Goal: Transaction & Acquisition: Download file/media

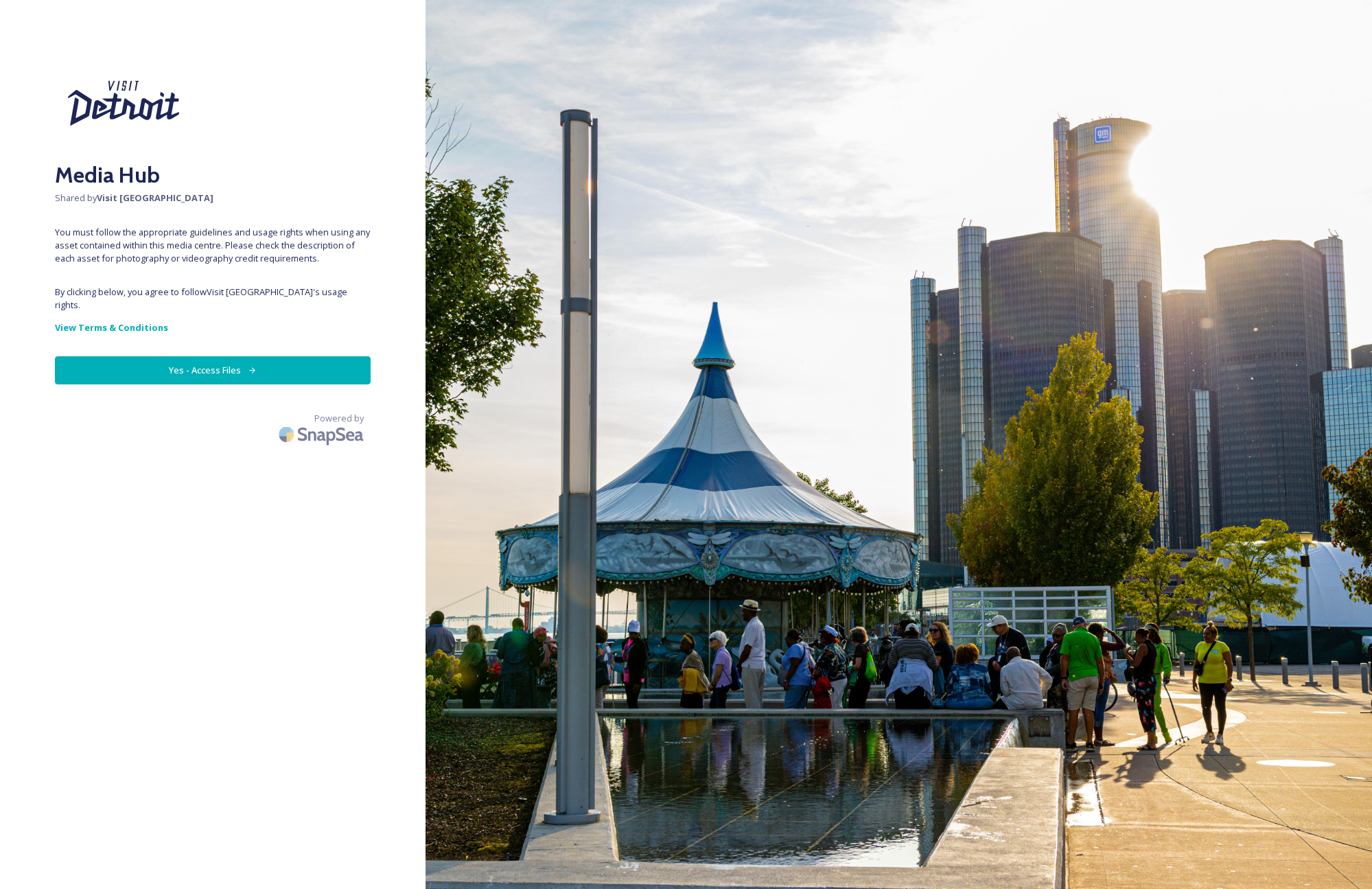
click at [282, 357] on button "Yes - Access Files" at bounding box center [213, 370] width 316 height 28
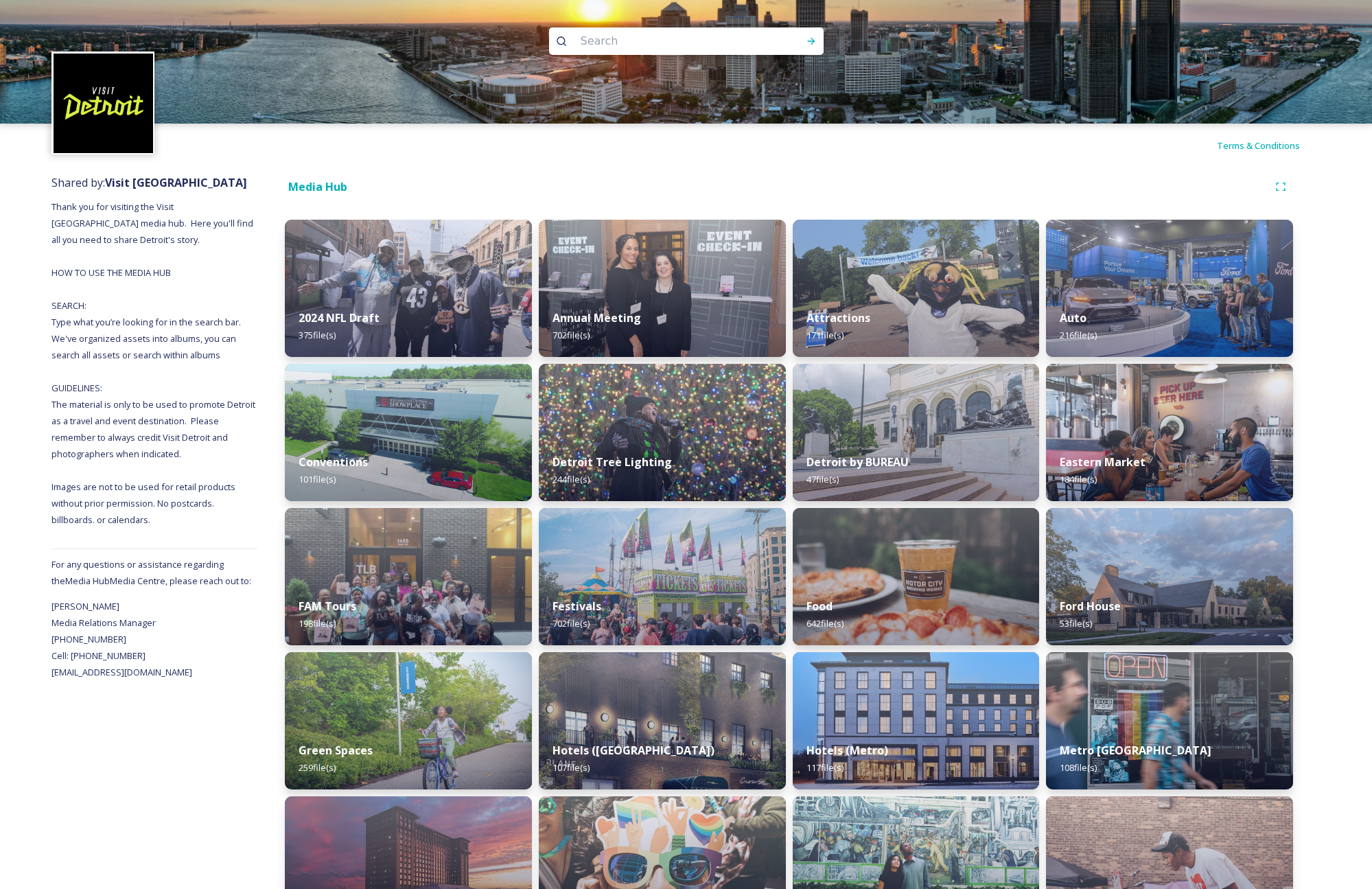
click at [612, 38] on input at bounding box center [668, 40] width 188 height 30
type input "buildings"
click at [810, 43] on icon at bounding box center [811, 41] width 11 height 11
click at [813, 42] on icon at bounding box center [810, 41] width 8 height 7
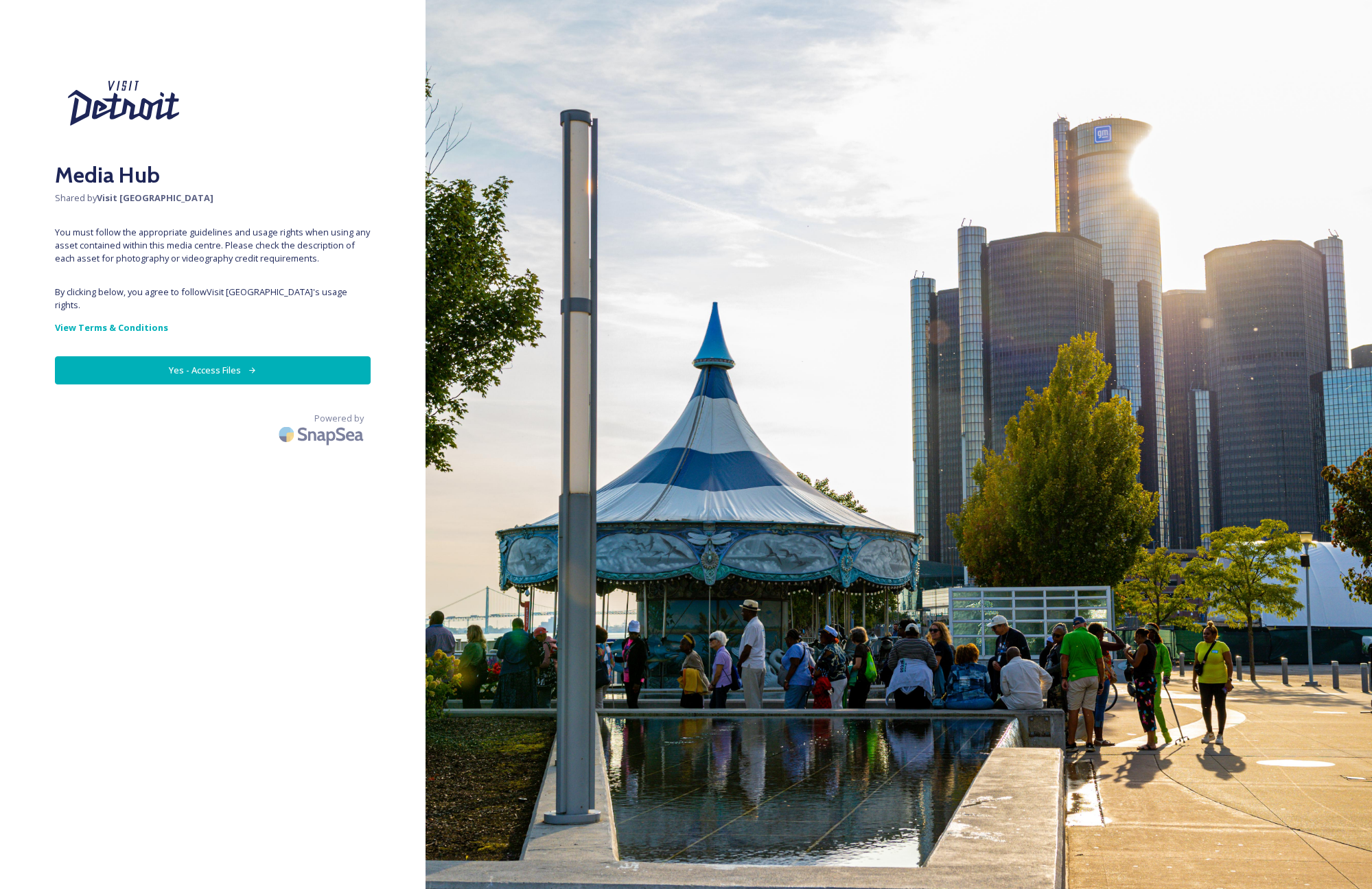
click at [213, 360] on button "Yes - Access Files" at bounding box center [213, 370] width 316 height 28
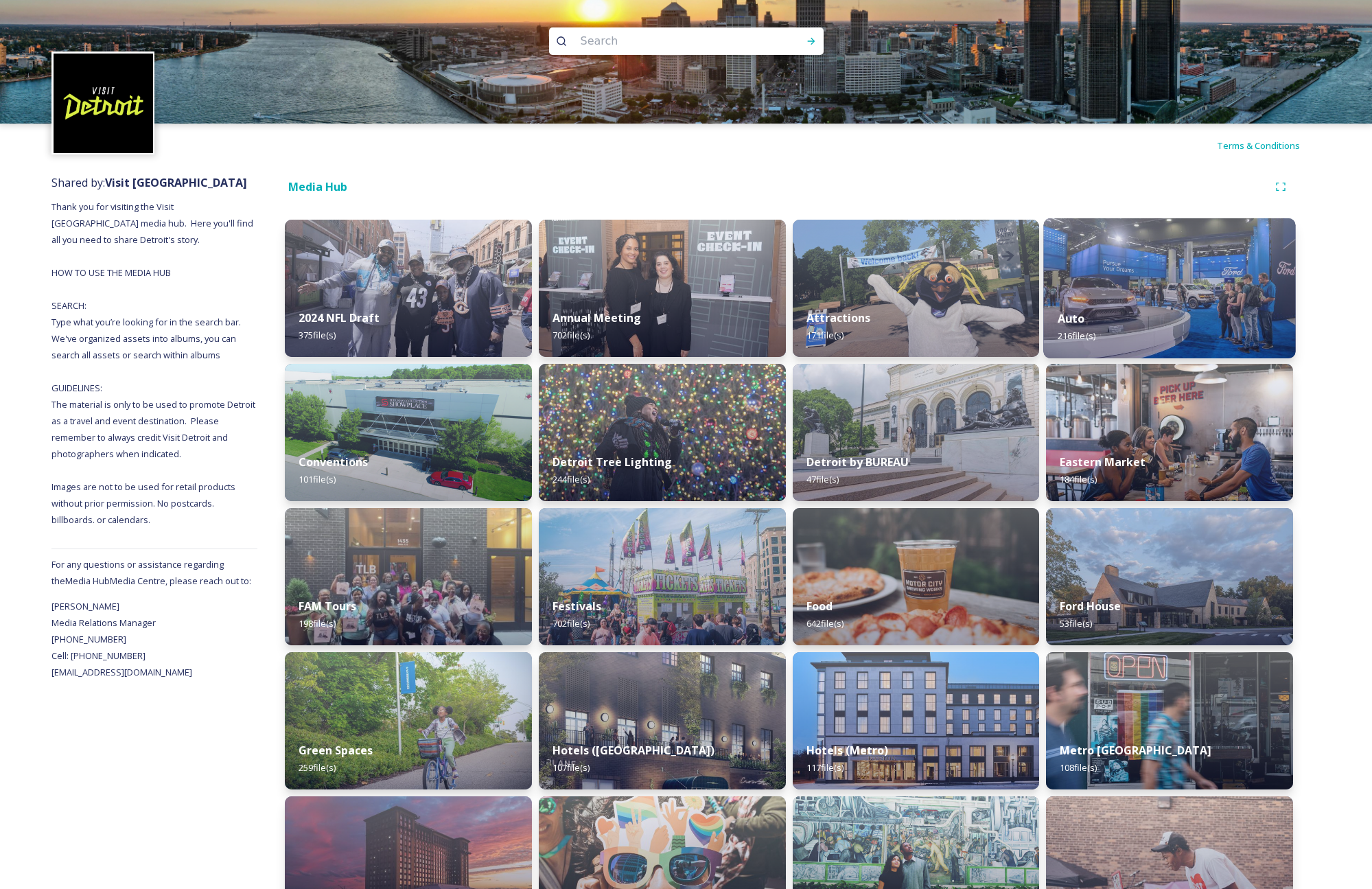
click at [1122, 290] on img at bounding box center [1170, 288] width 252 height 140
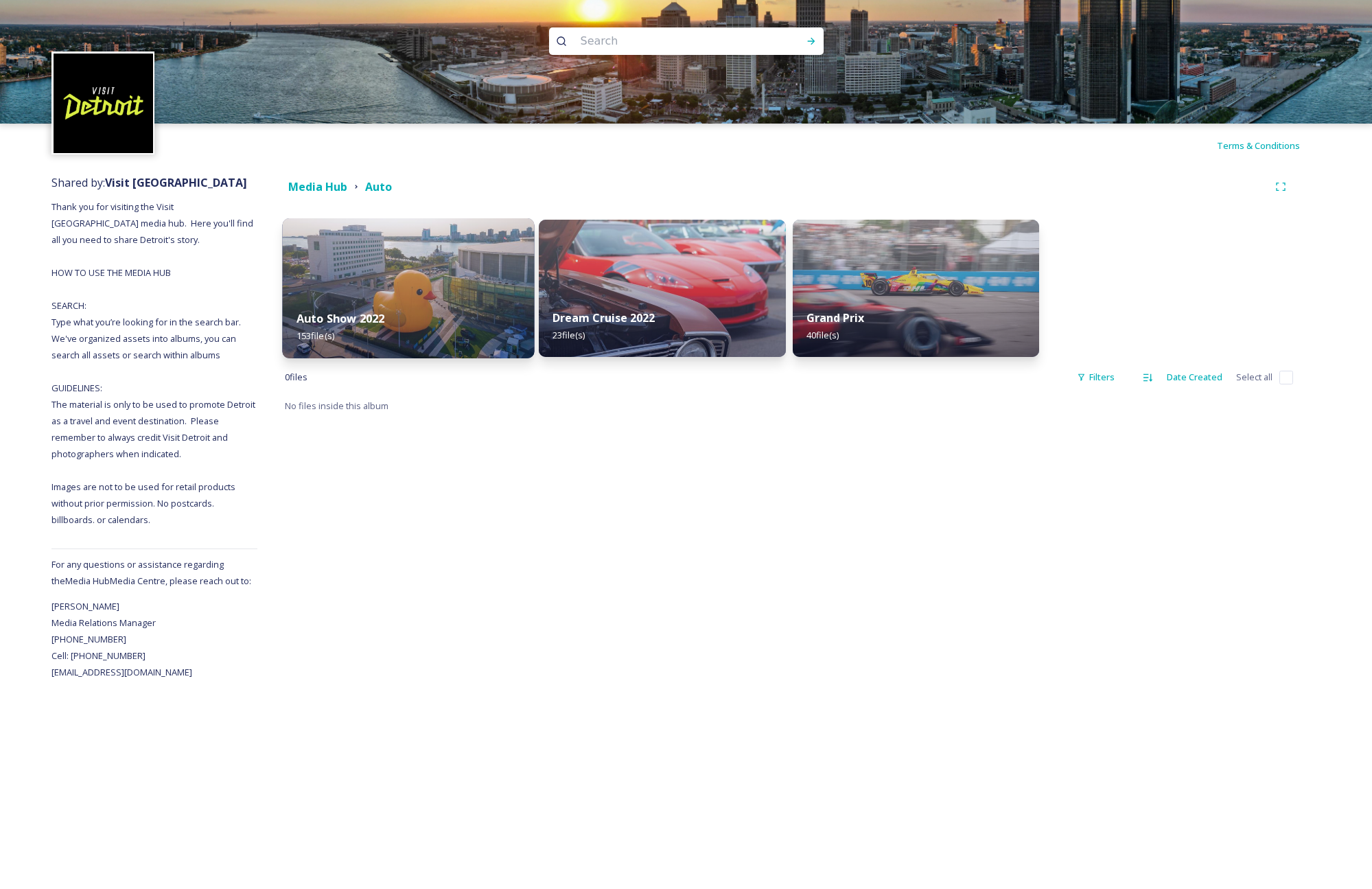
click at [404, 253] on img at bounding box center [408, 288] width 252 height 140
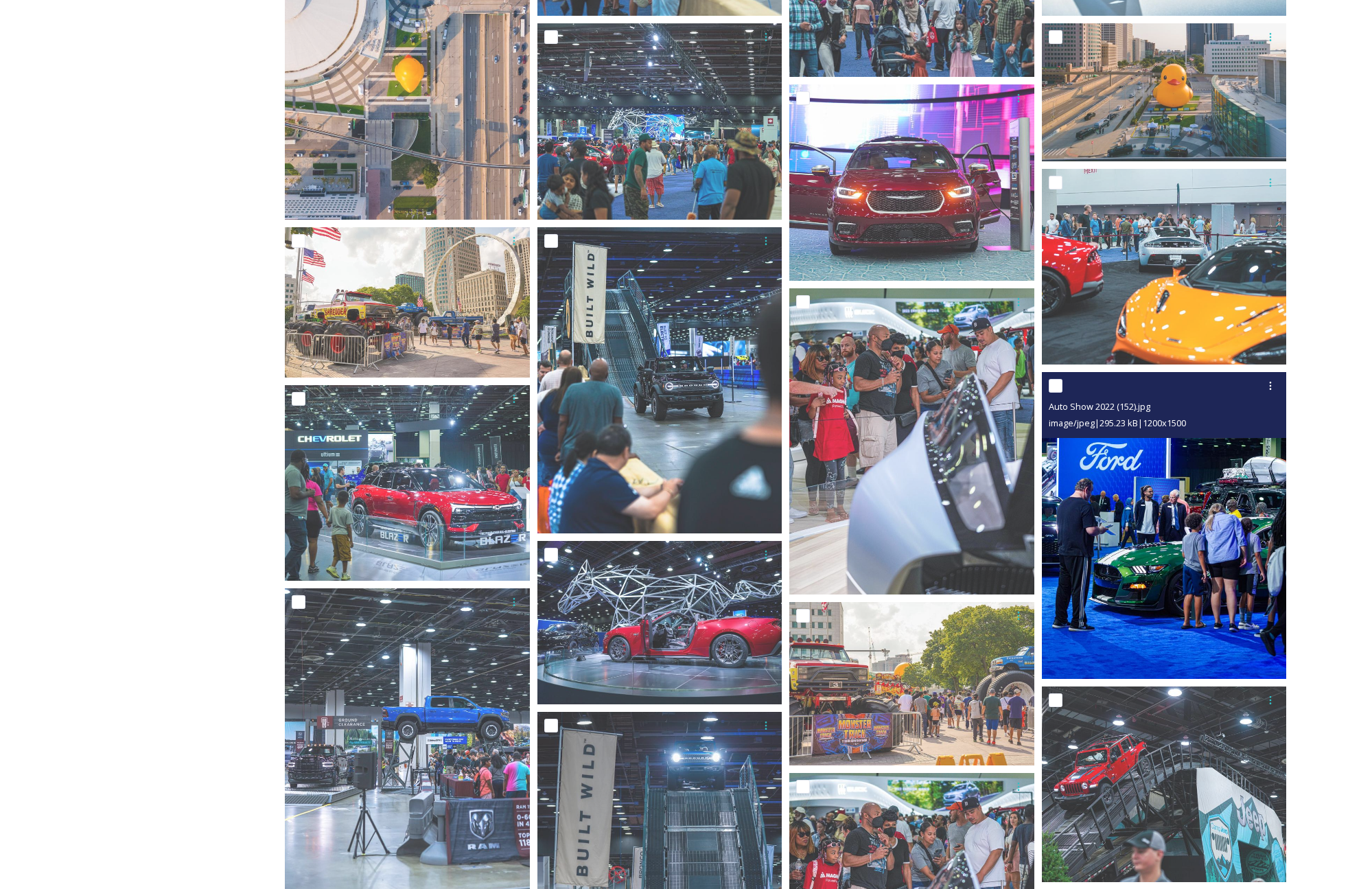
scroll to position [756, 0]
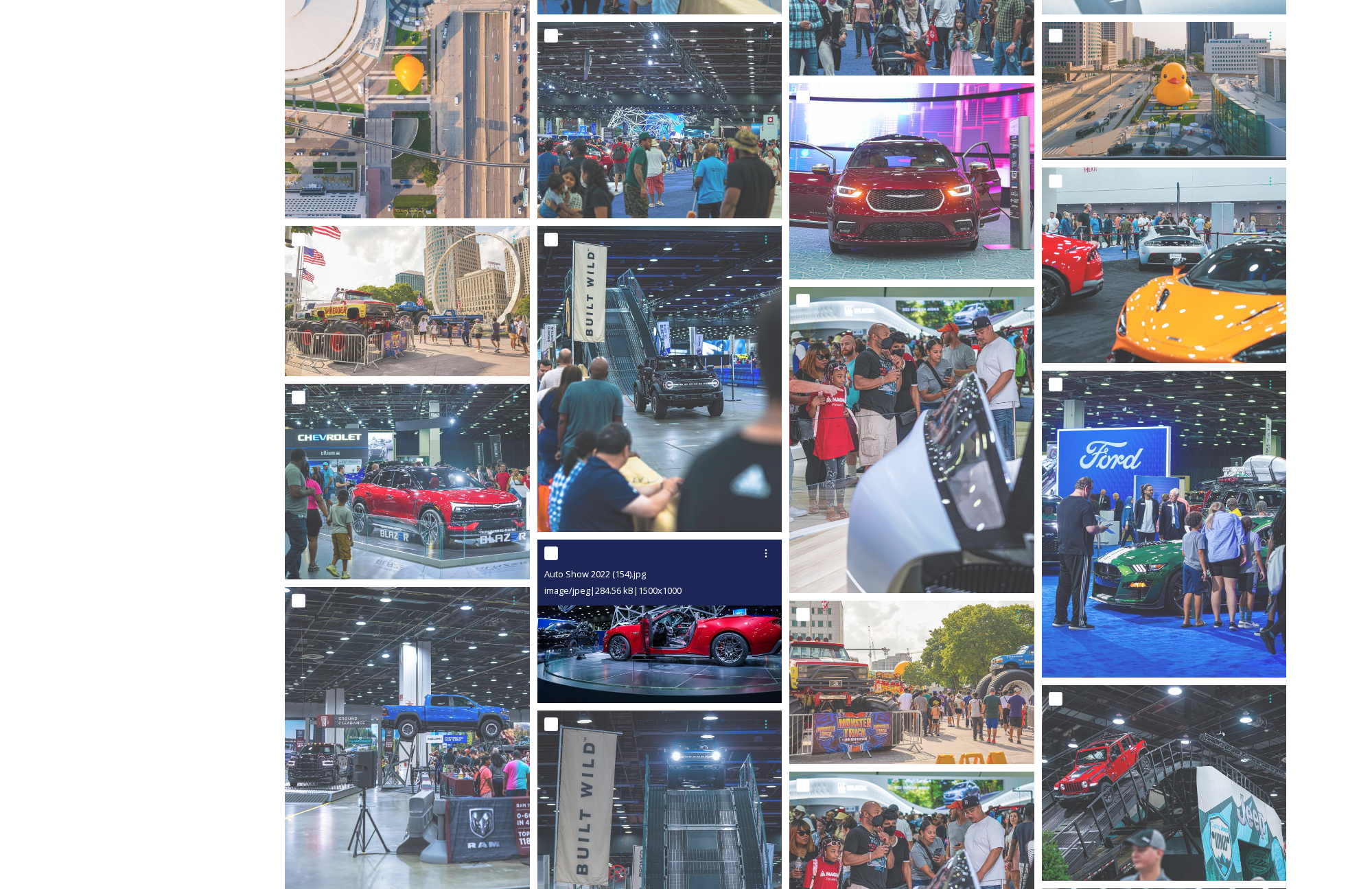
click at [714, 646] on img at bounding box center [660, 621] width 245 height 163
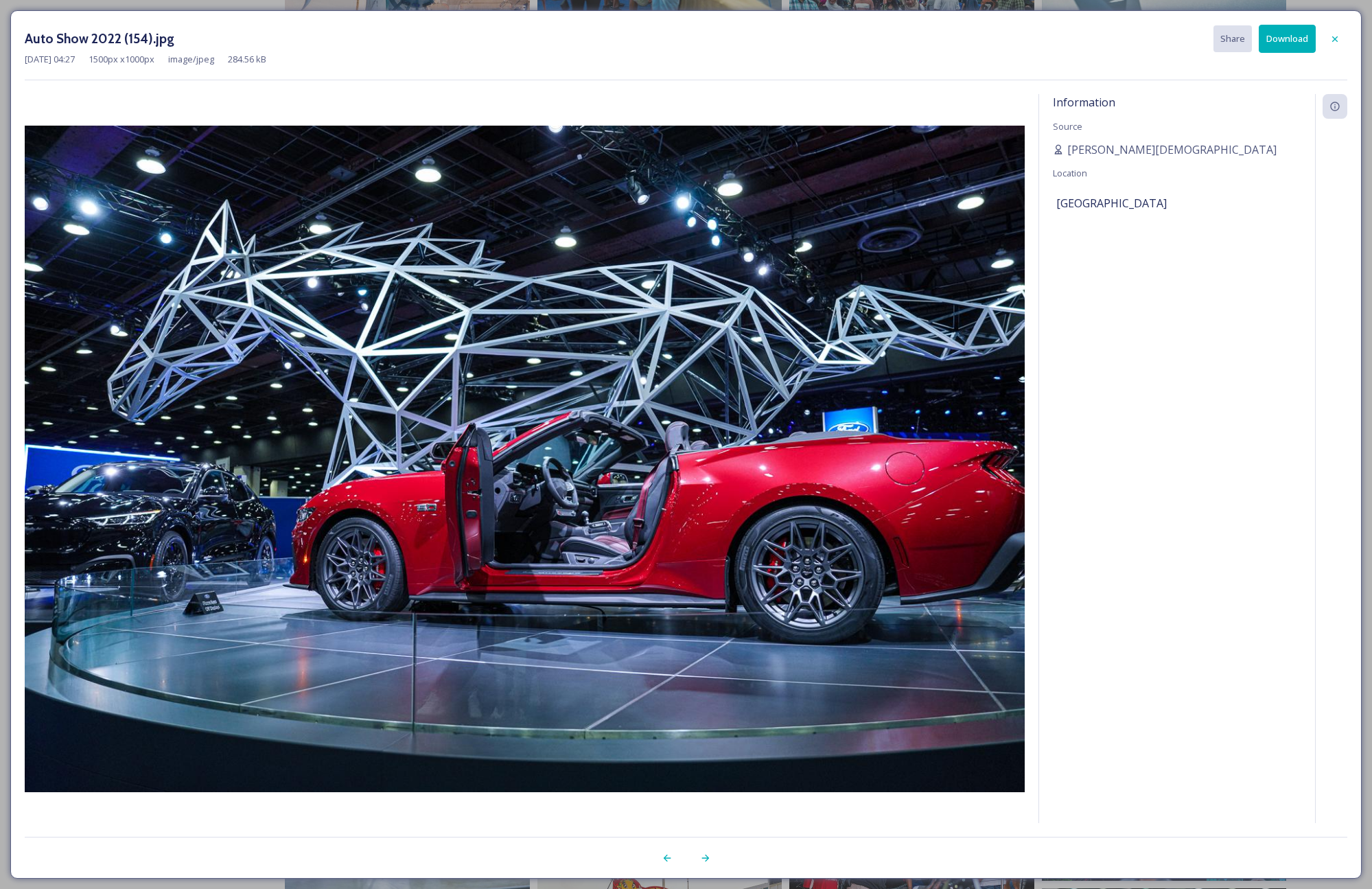
click at [1282, 40] on button "Download" at bounding box center [1288, 38] width 57 height 28
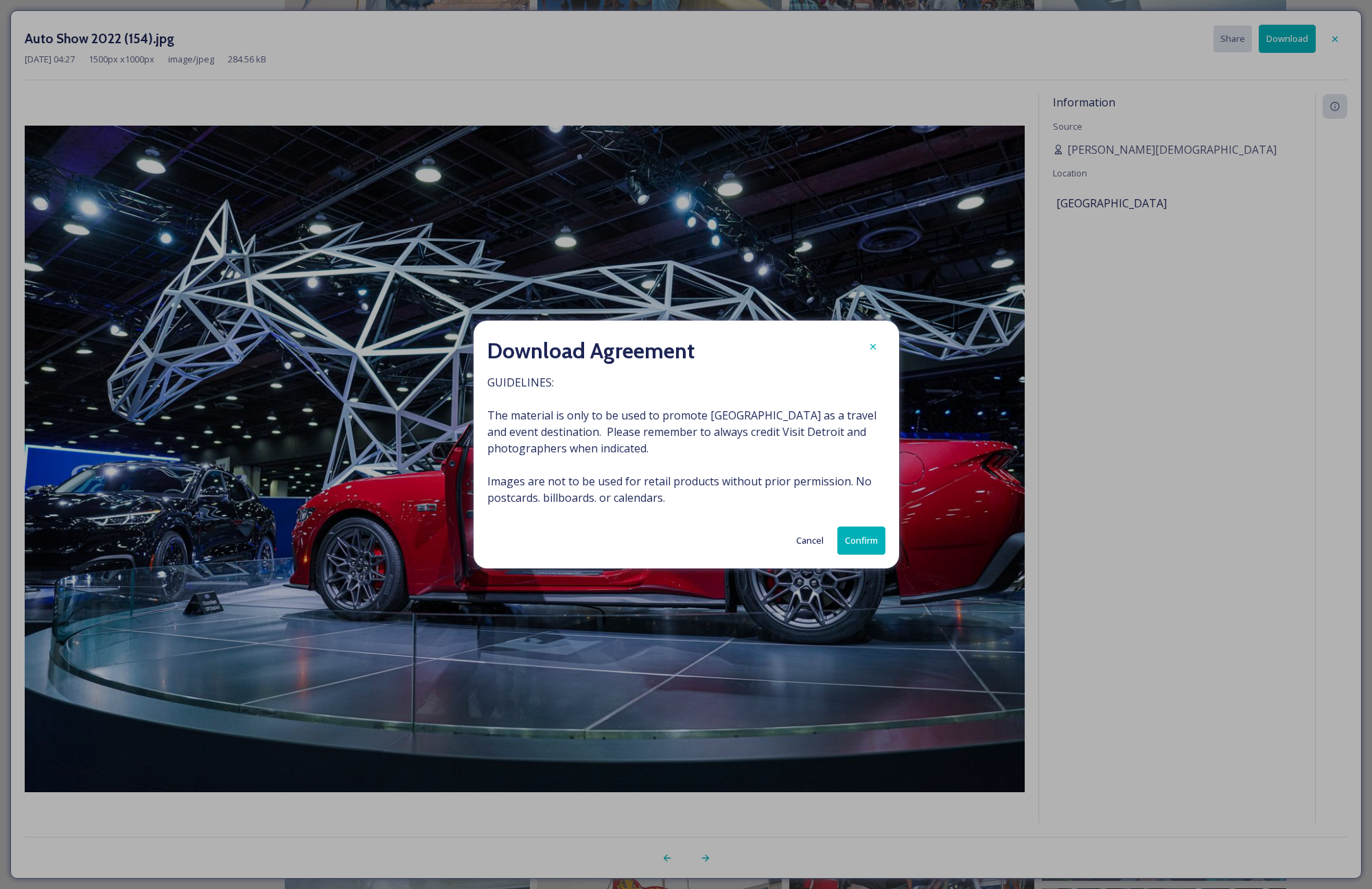
click at [863, 543] on button "Confirm" at bounding box center [861, 541] width 48 height 28
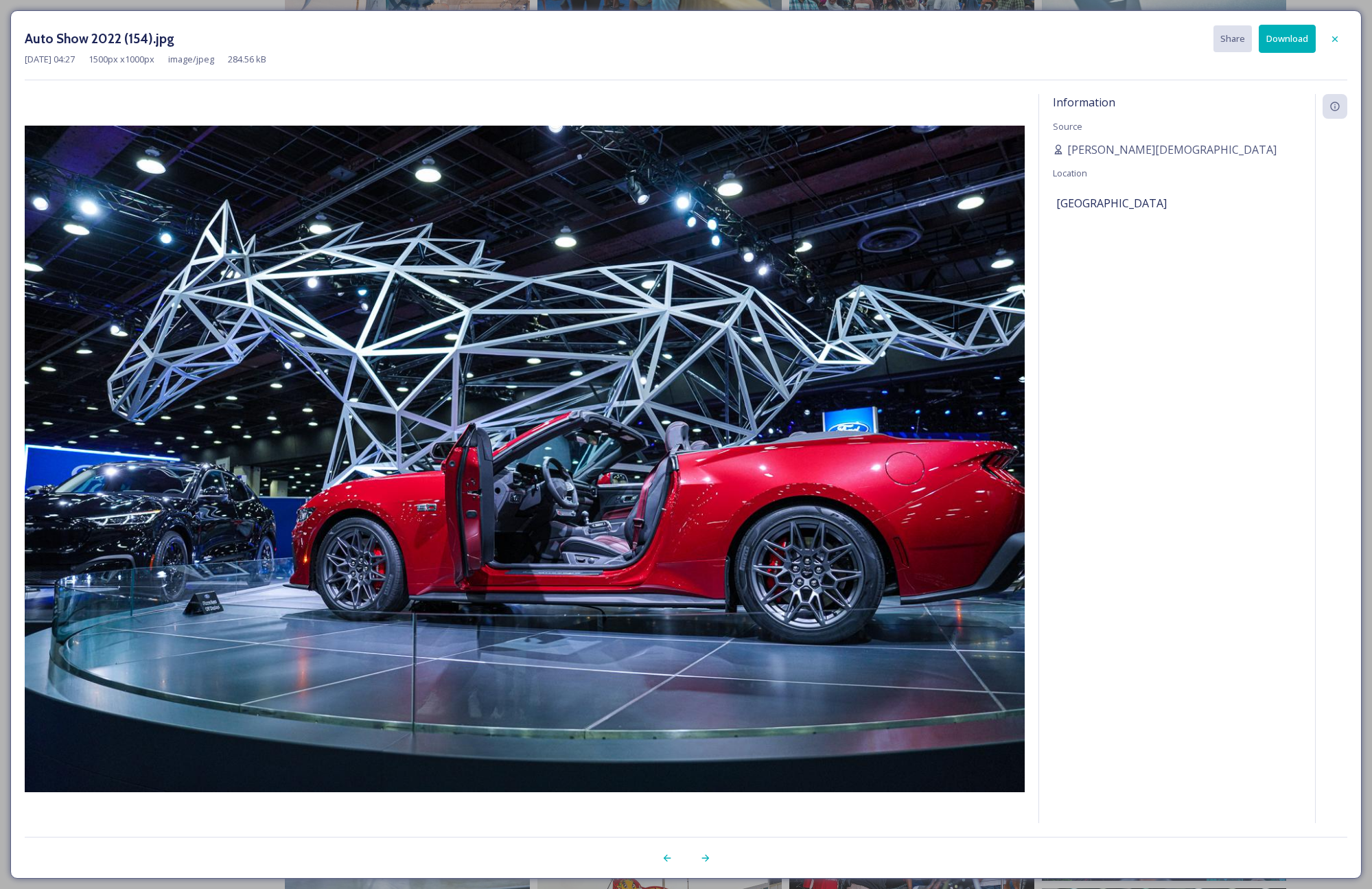
click at [1139, 469] on div "Information Source [PERSON_NAME][DEMOGRAPHIC_DATA] Location [GEOGRAPHIC_DATA]" at bounding box center [1177, 458] width 276 height 729
click at [1291, 42] on button "Download" at bounding box center [1288, 38] width 57 height 28
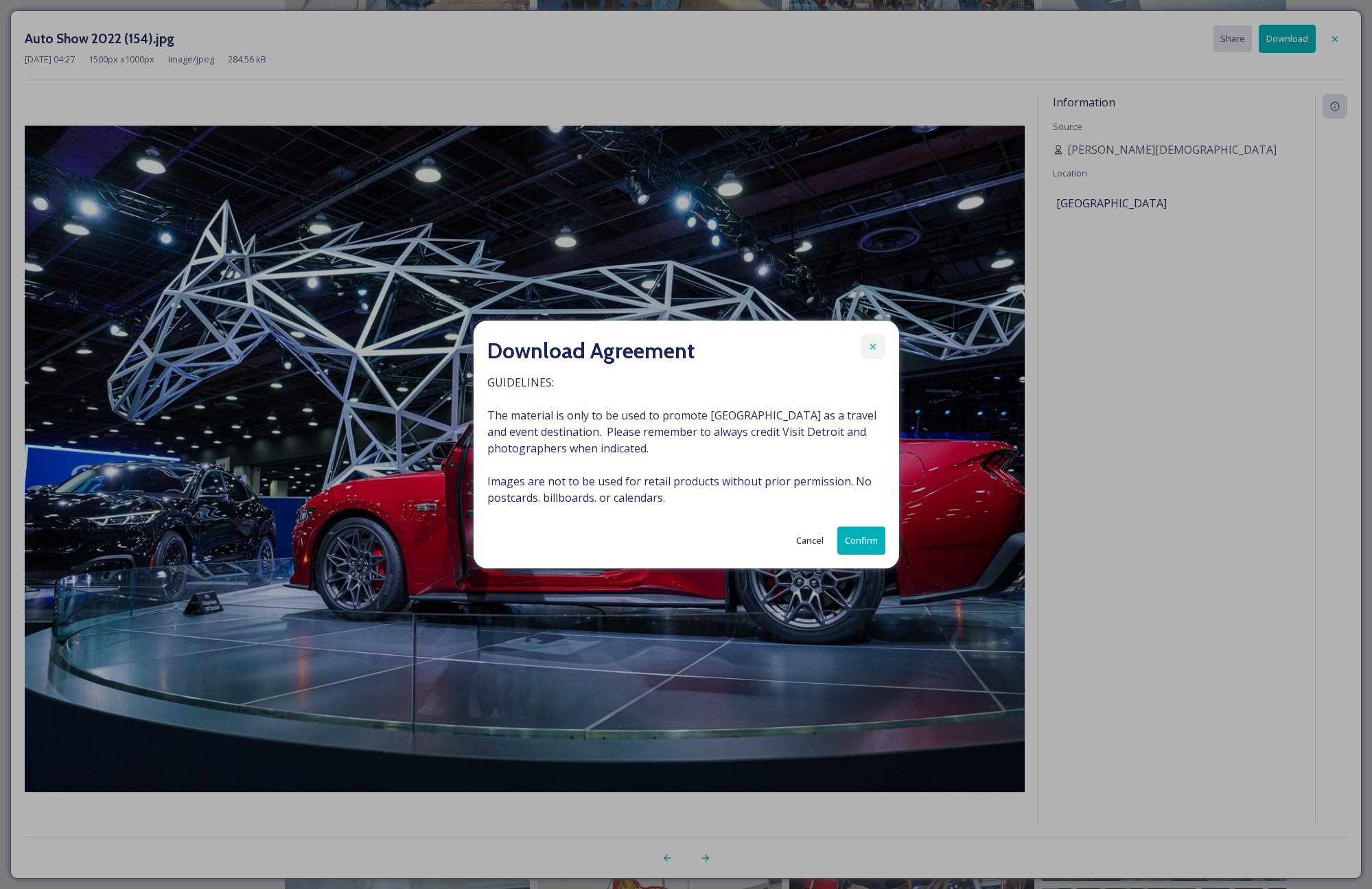
click at [873, 346] on icon at bounding box center [872, 347] width 6 height 6
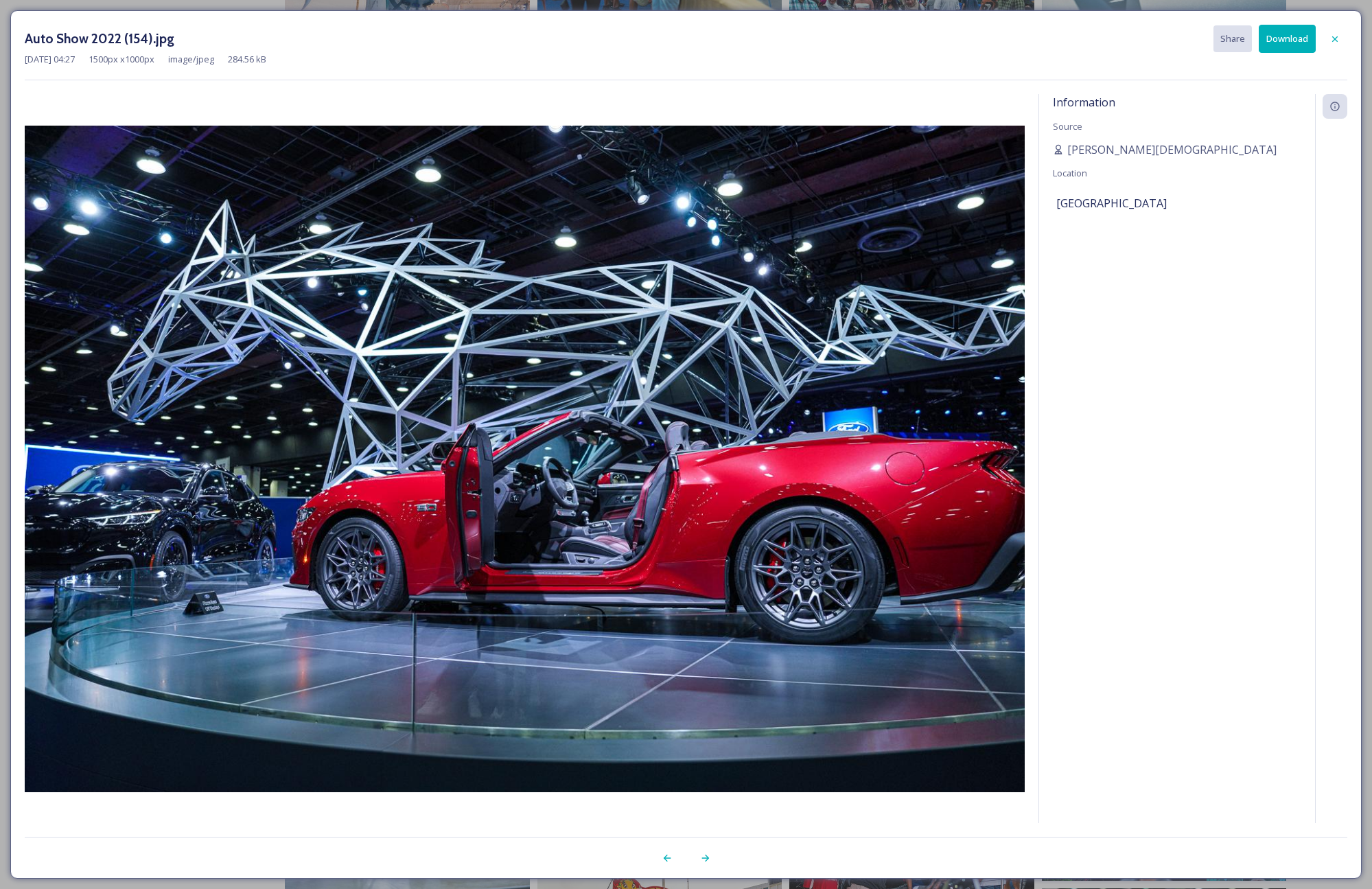
drag, startPoint x: 1330, startPoint y: 40, endPoint x: 1315, endPoint y: 60, distance: 25.0
click at [1331, 41] on icon at bounding box center [1335, 39] width 11 height 11
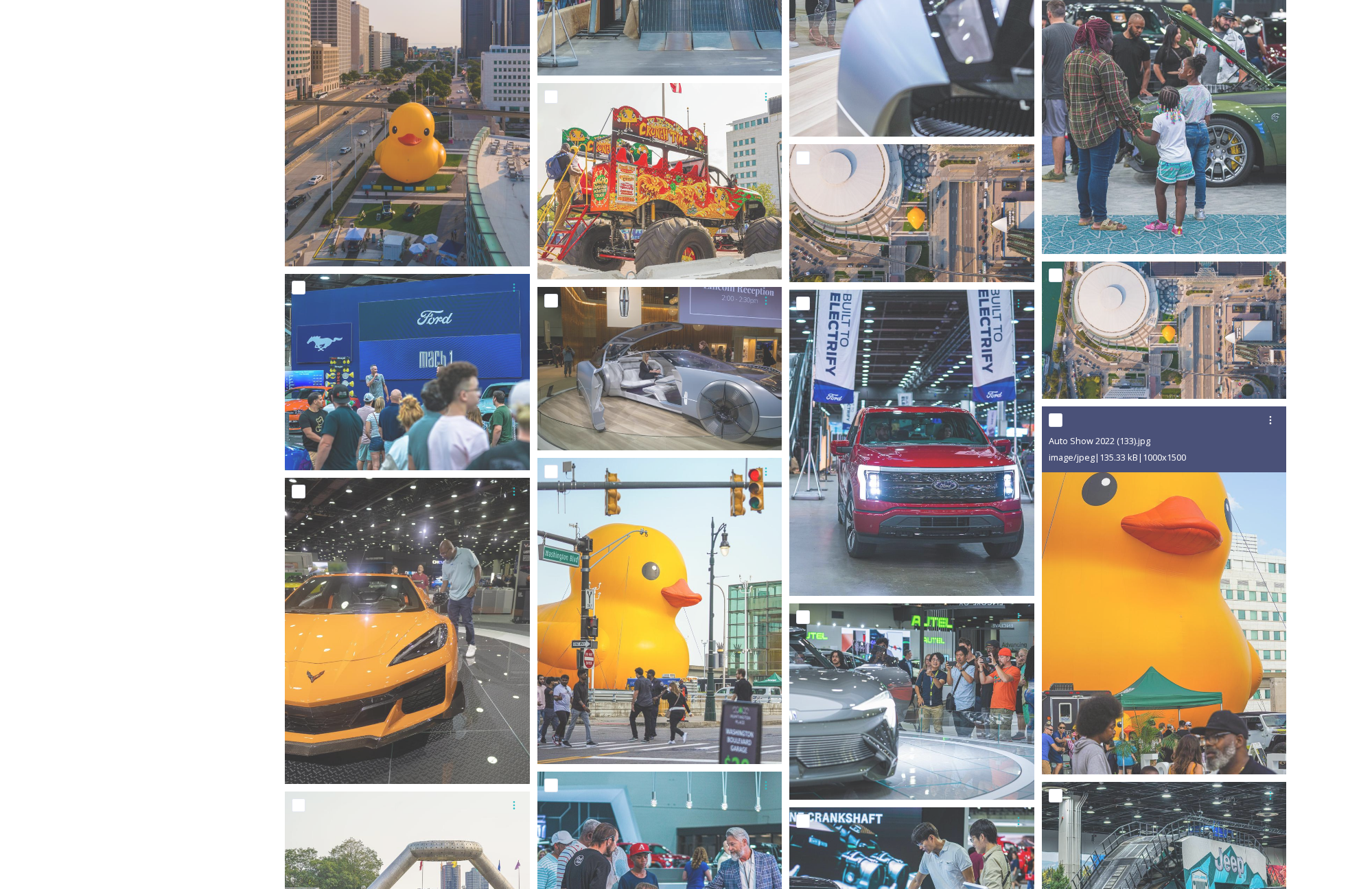
scroll to position [1703, 0]
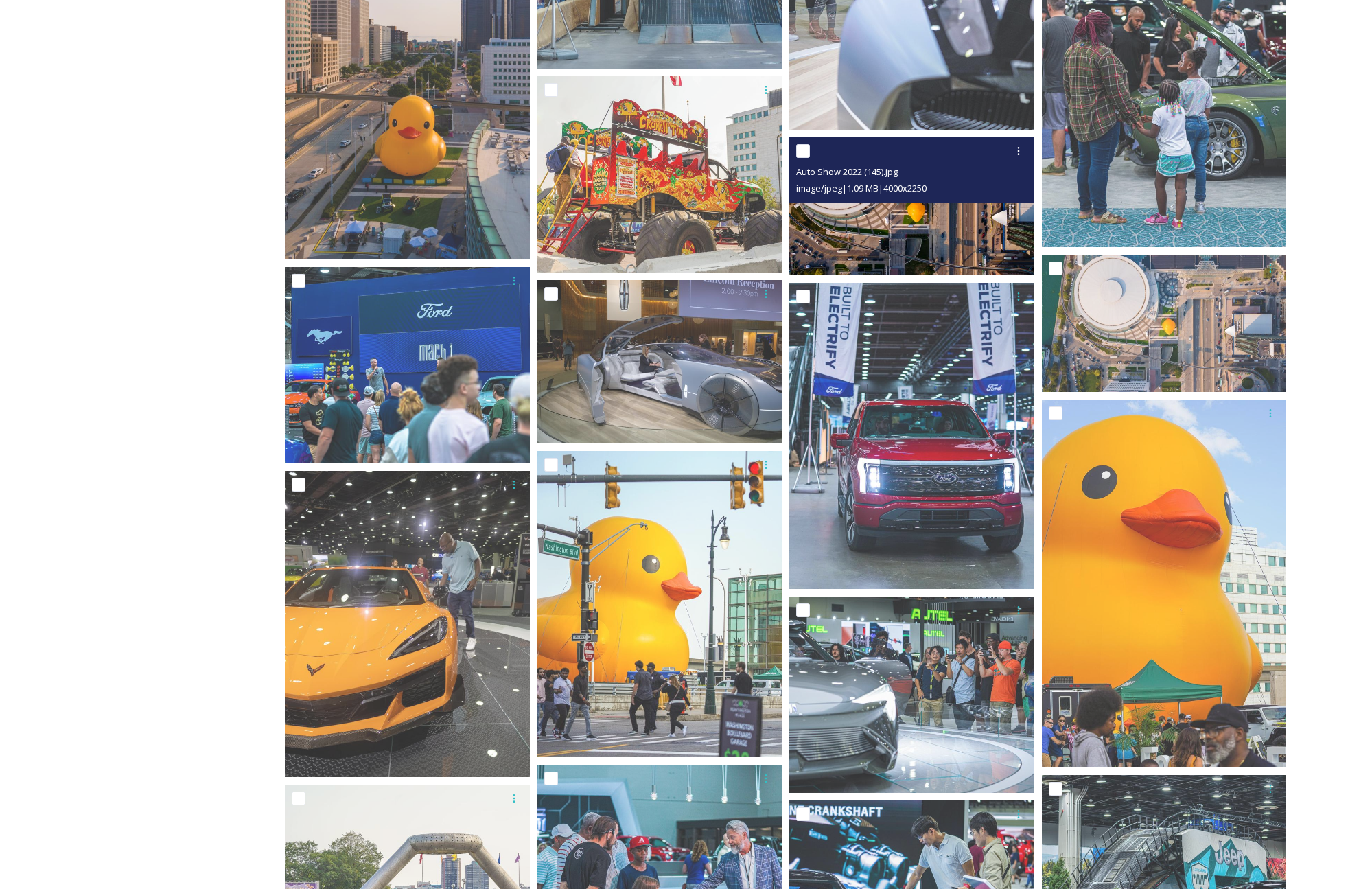
click at [963, 254] on img at bounding box center [912, 206] width 245 height 138
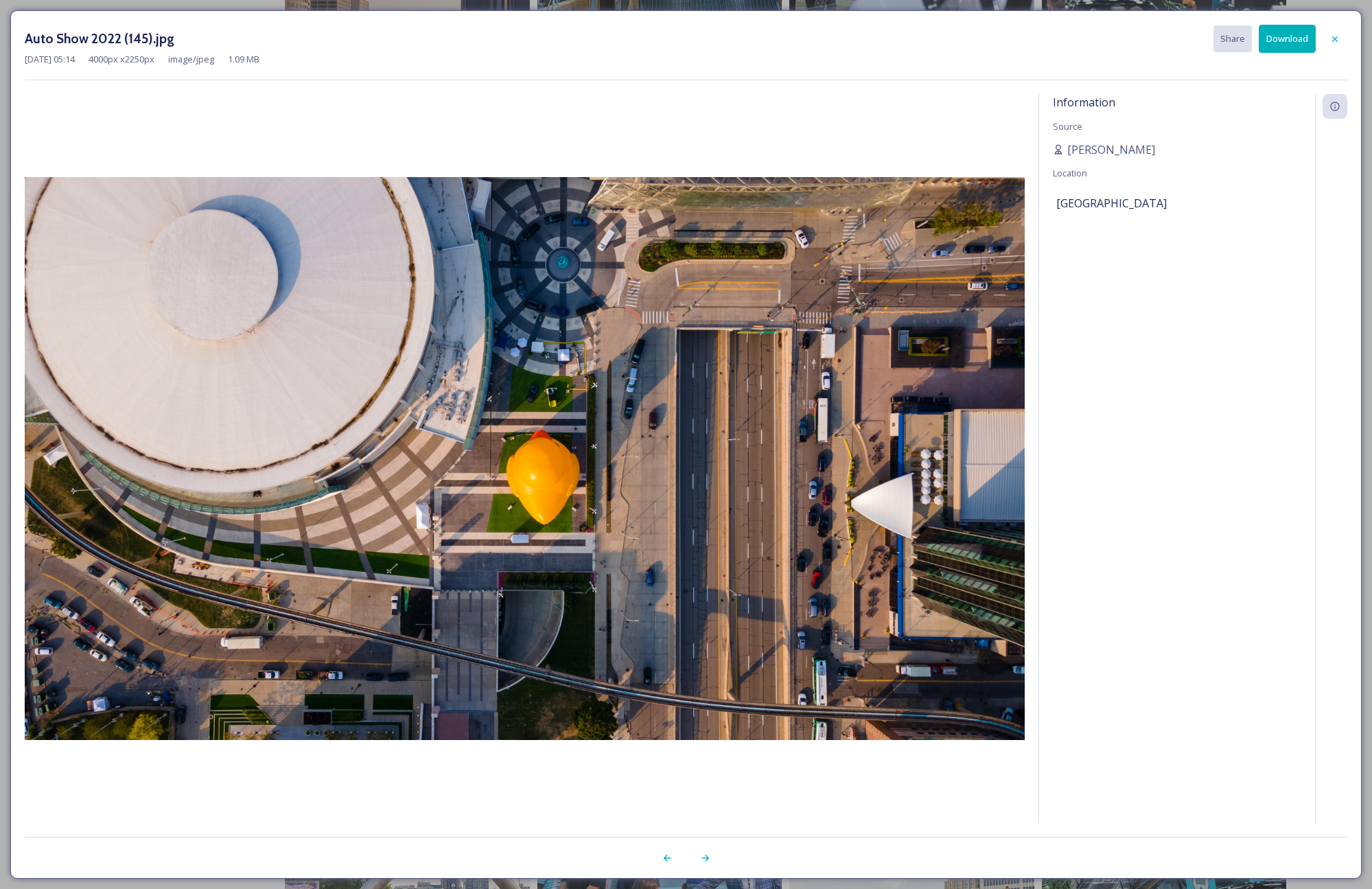
click at [1281, 38] on button "Download" at bounding box center [1288, 38] width 57 height 28
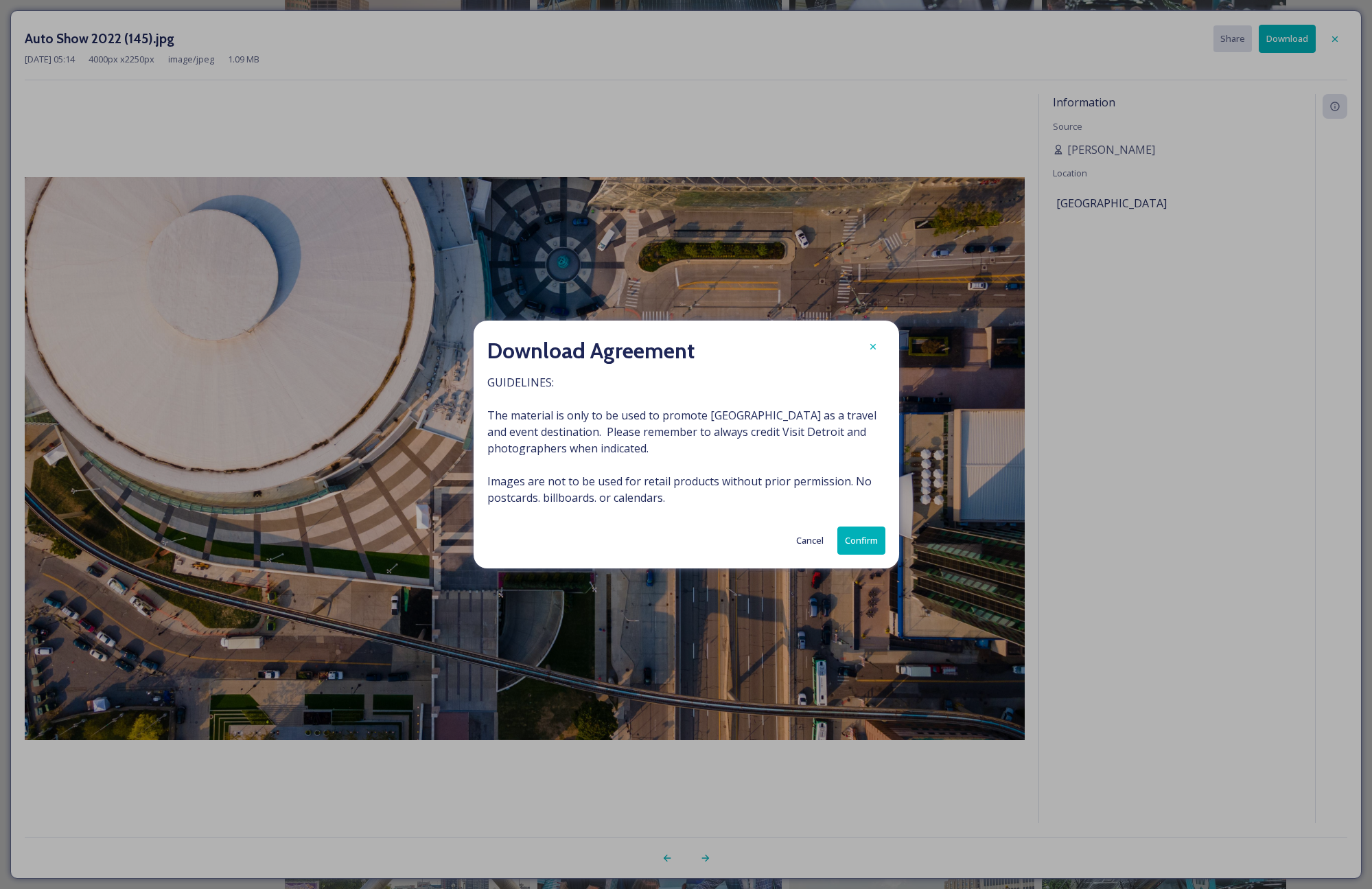
click at [859, 544] on button "Confirm" at bounding box center [861, 541] width 48 height 28
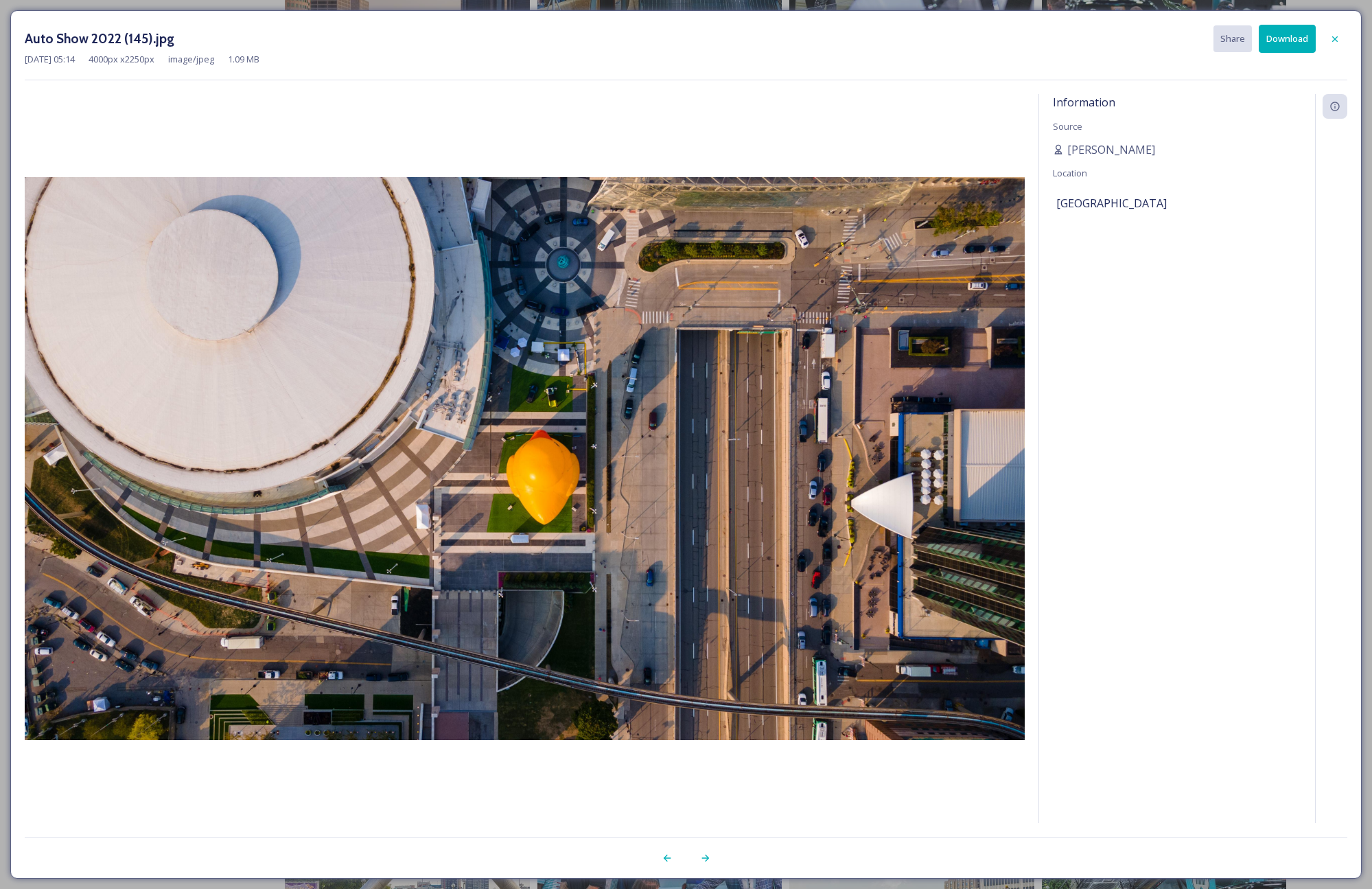
click at [1188, 348] on div "Information Source [PERSON_NAME] Location [GEOGRAPHIC_DATA]" at bounding box center [1177, 458] width 276 height 729
click at [1334, 42] on icon at bounding box center [1335, 39] width 11 height 11
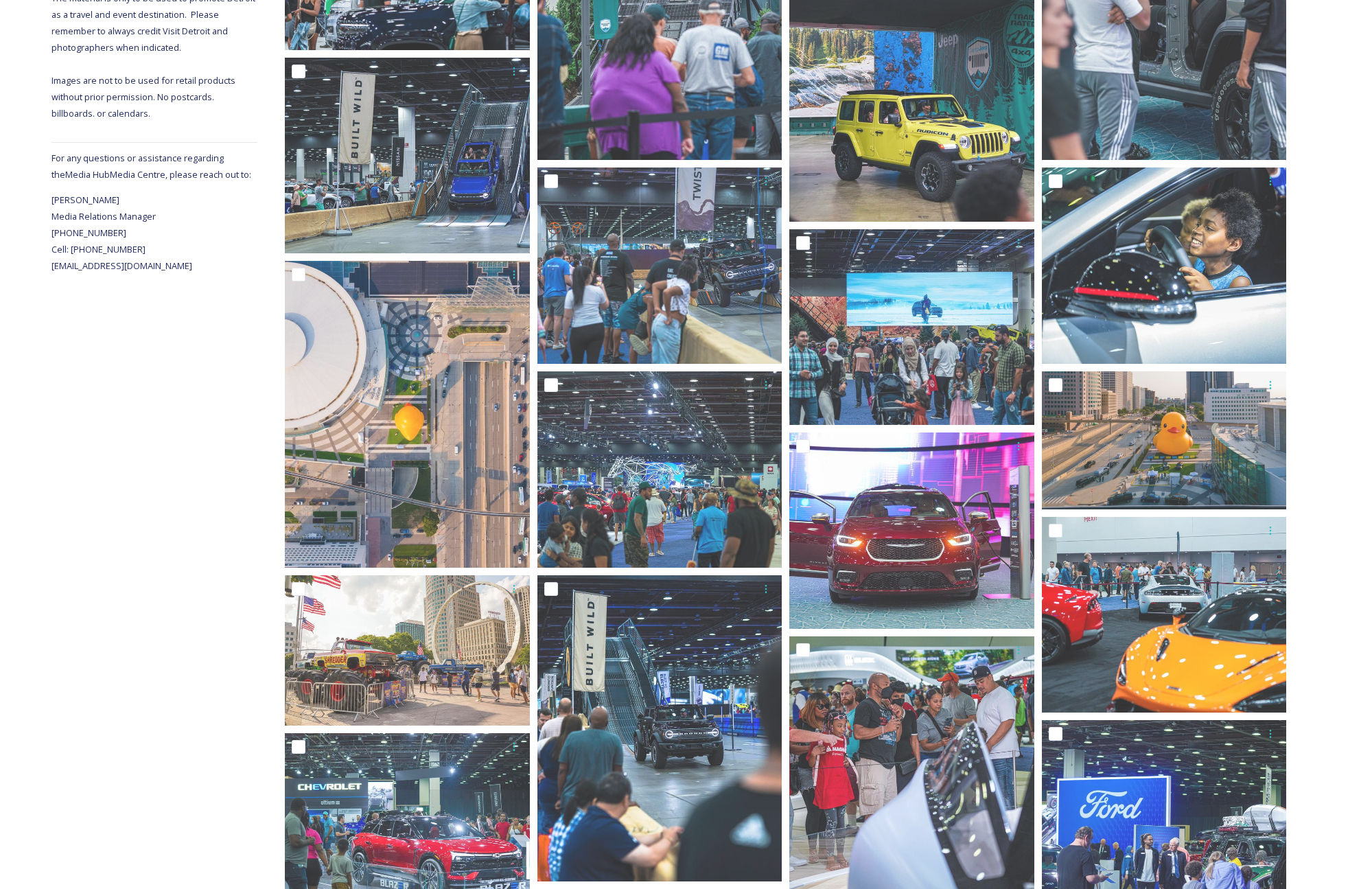
scroll to position [410, 0]
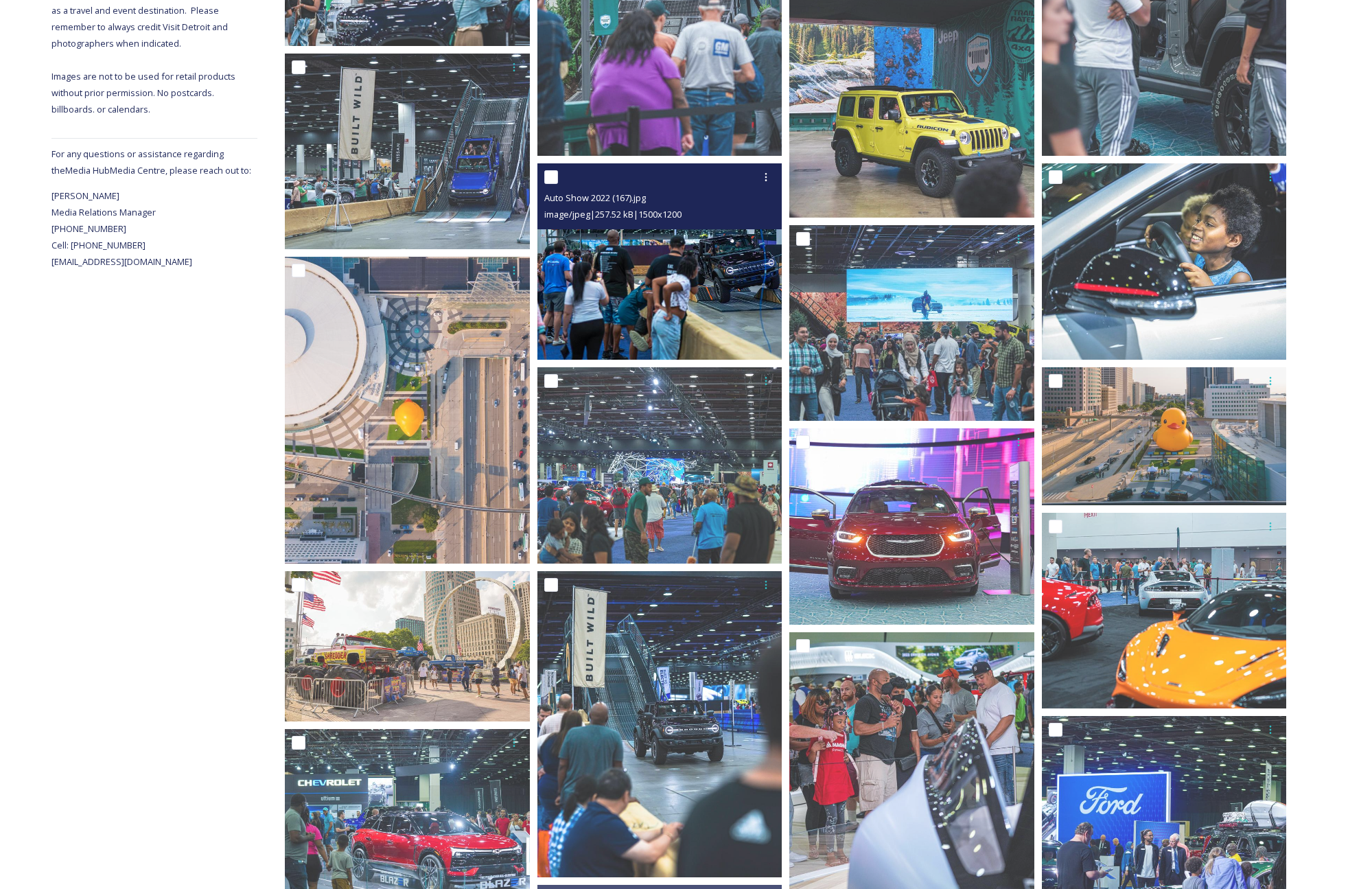
click at [731, 309] on img at bounding box center [660, 261] width 245 height 196
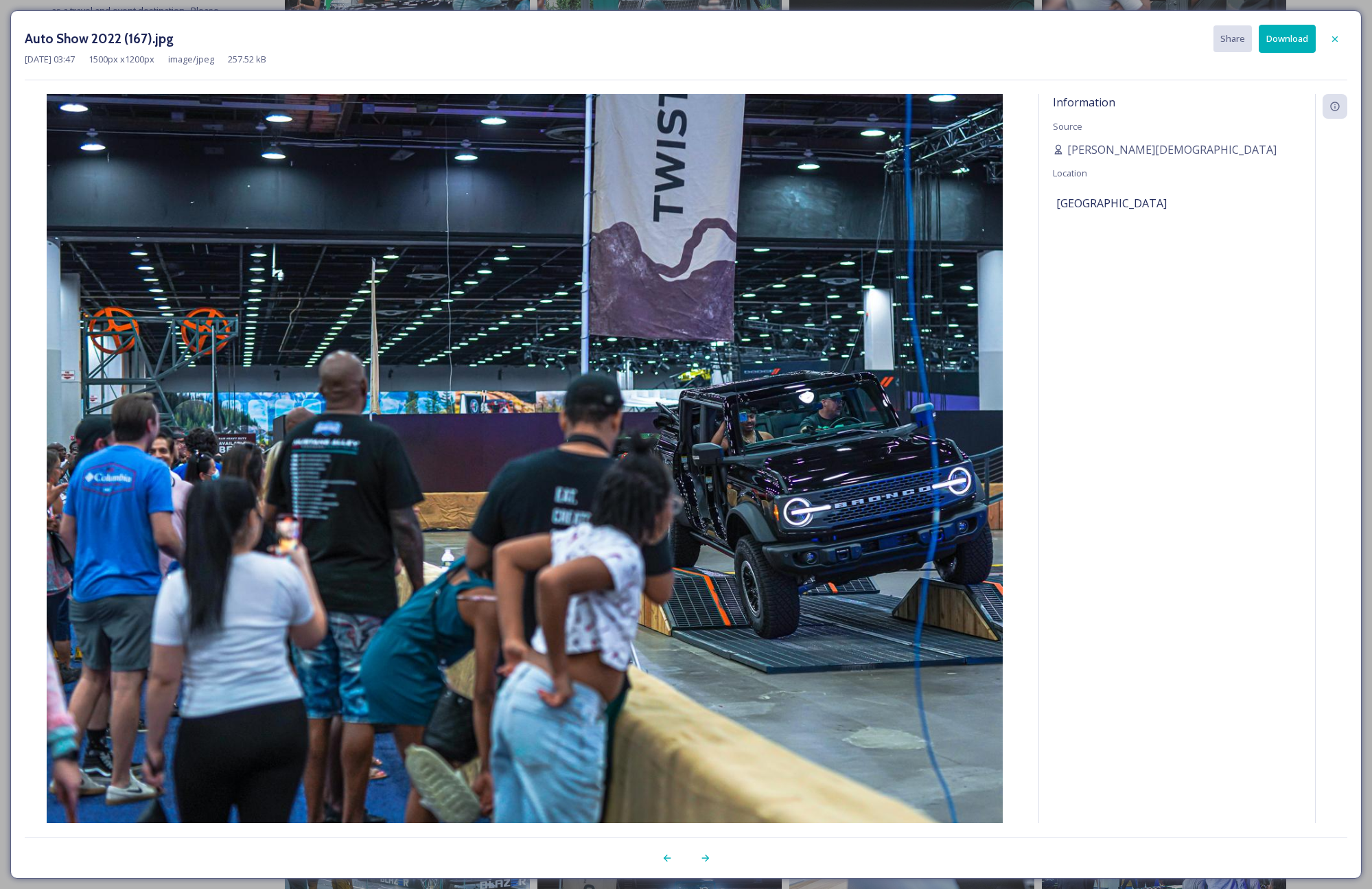
click at [1289, 42] on button "Download" at bounding box center [1288, 38] width 57 height 28
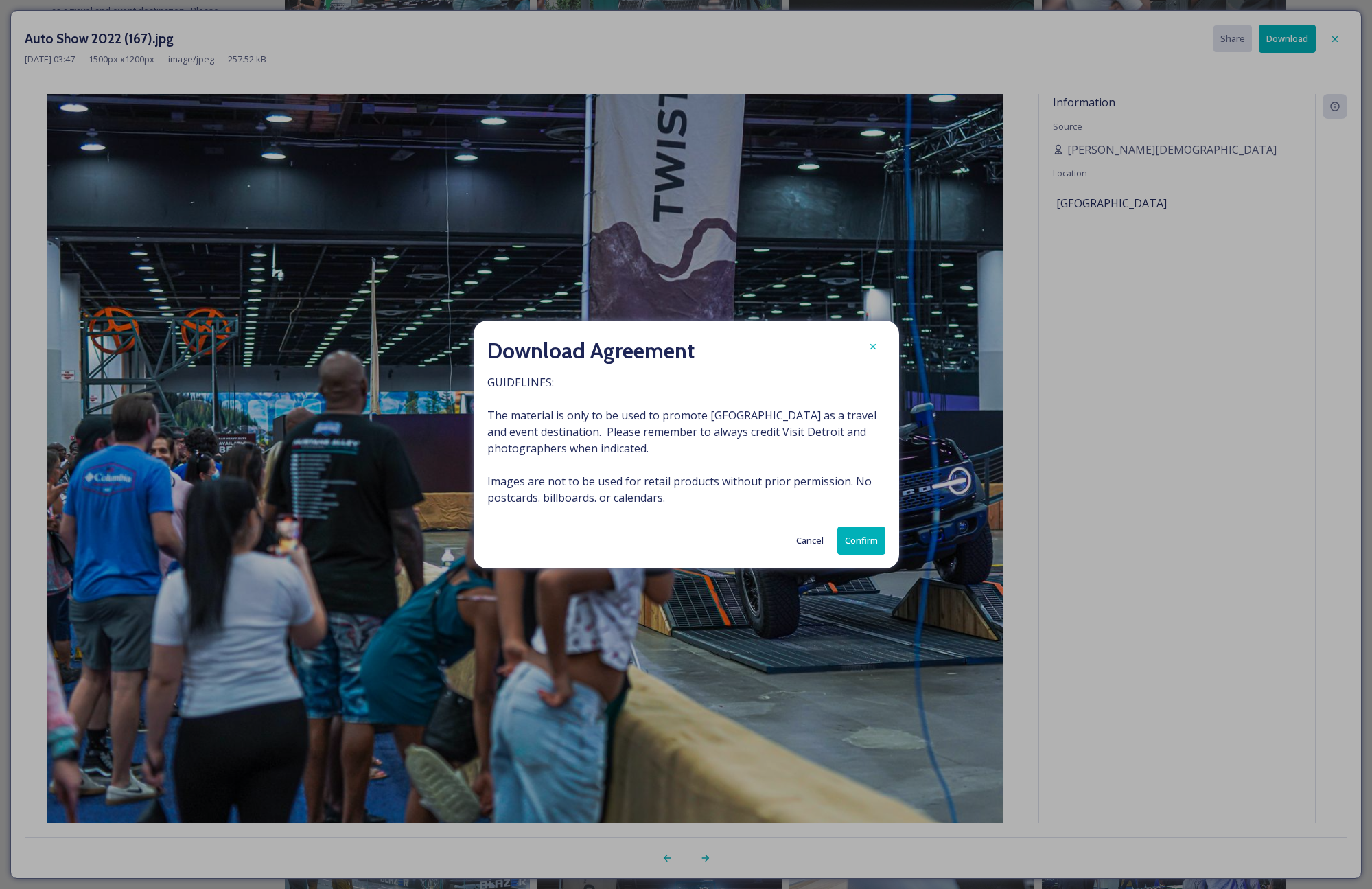
click at [872, 532] on button "Confirm" at bounding box center [861, 541] width 48 height 28
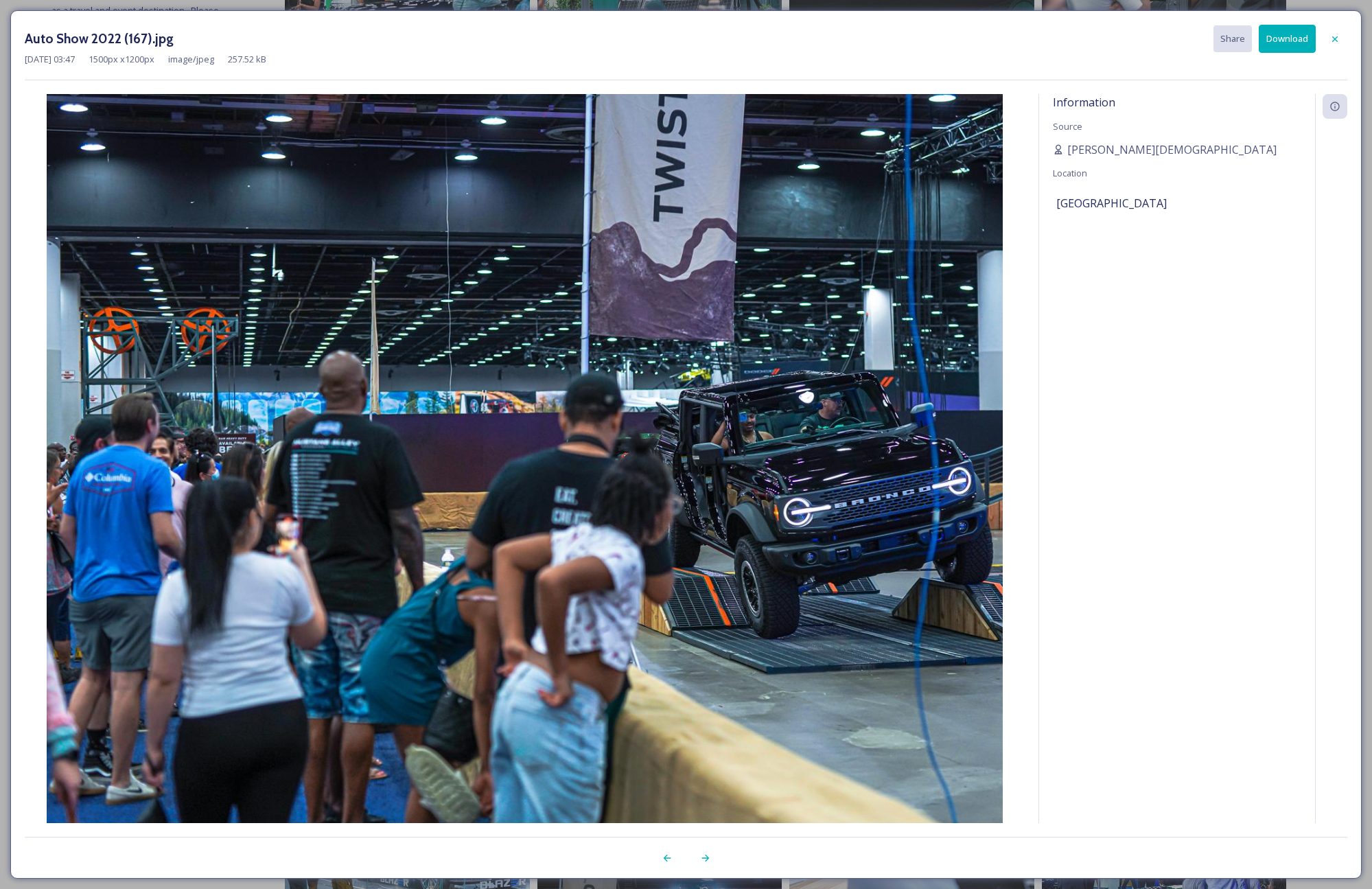
click at [1157, 549] on div "Information Source [PERSON_NAME][DEMOGRAPHIC_DATA] Location [GEOGRAPHIC_DATA]" at bounding box center [1177, 458] width 276 height 729
drag, startPoint x: 1158, startPoint y: 350, endPoint x: 1261, endPoint y: 161, distance: 215.2
click at [1161, 349] on div "Information Source [PERSON_NAME][DEMOGRAPHIC_DATA] Location [GEOGRAPHIC_DATA]" at bounding box center [1177, 458] width 276 height 729
click at [1336, 42] on icon at bounding box center [1335, 39] width 11 height 11
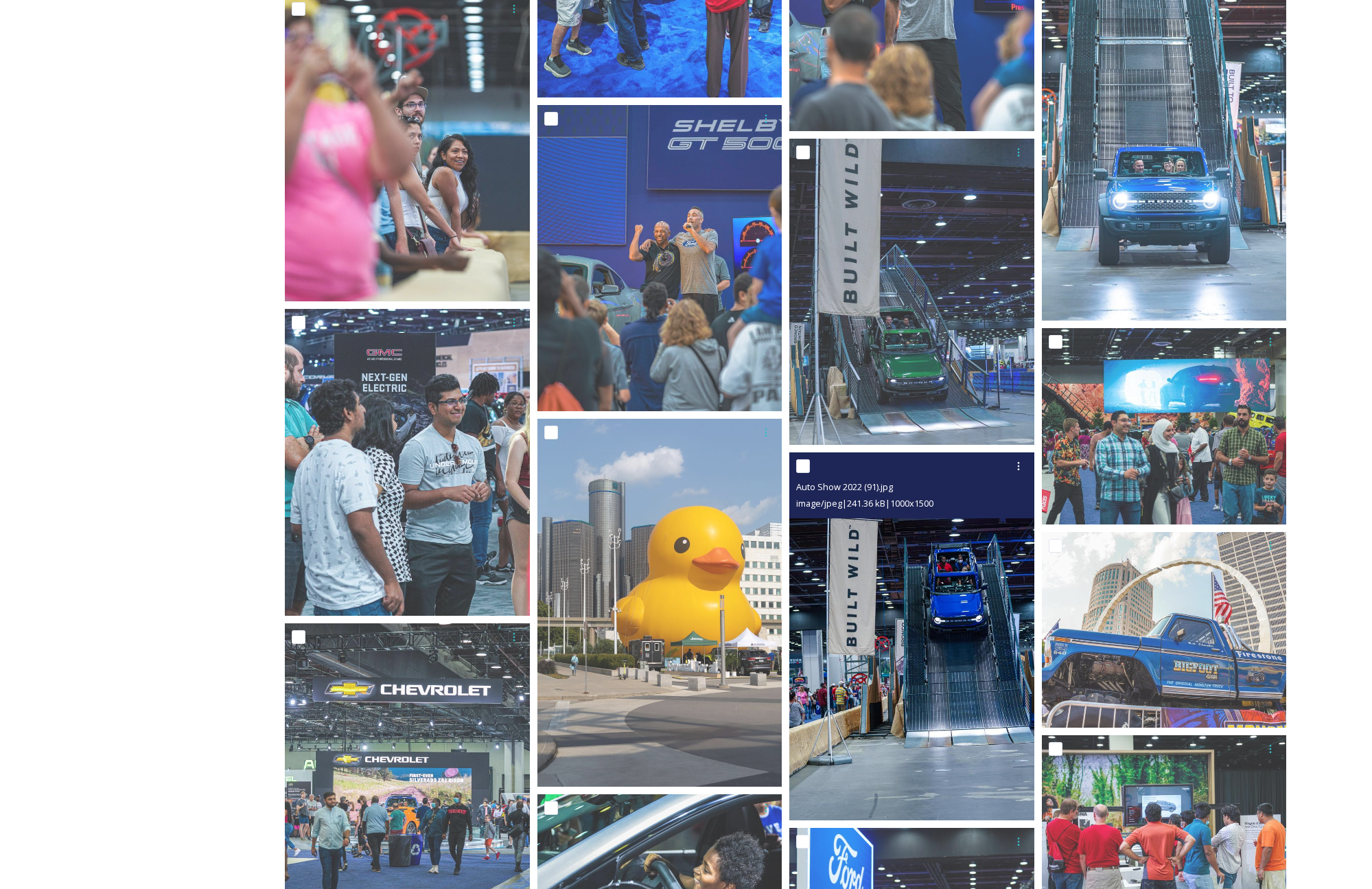
scroll to position [4297, 0]
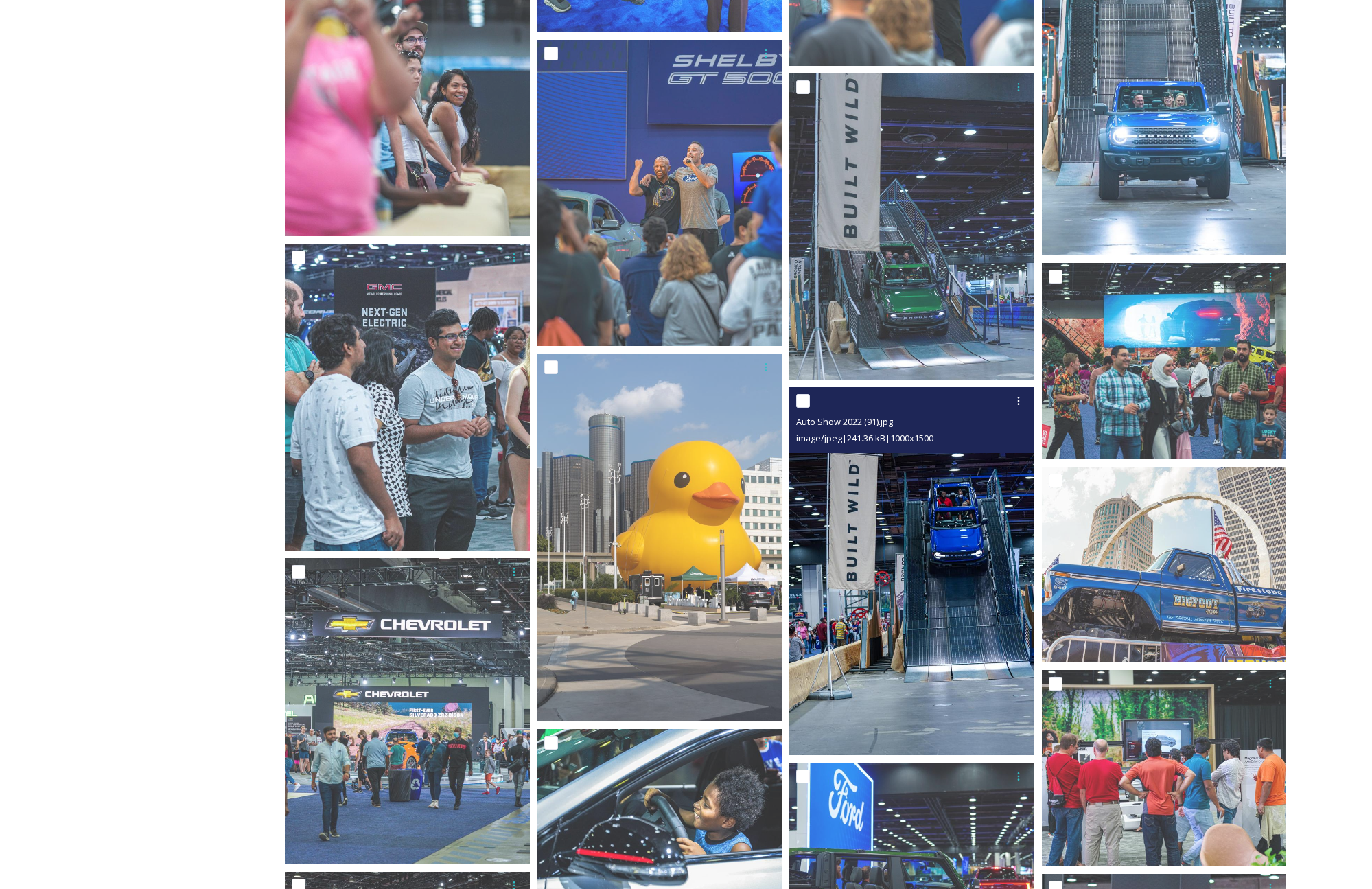
click at [961, 598] on img at bounding box center [912, 571] width 245 height 368
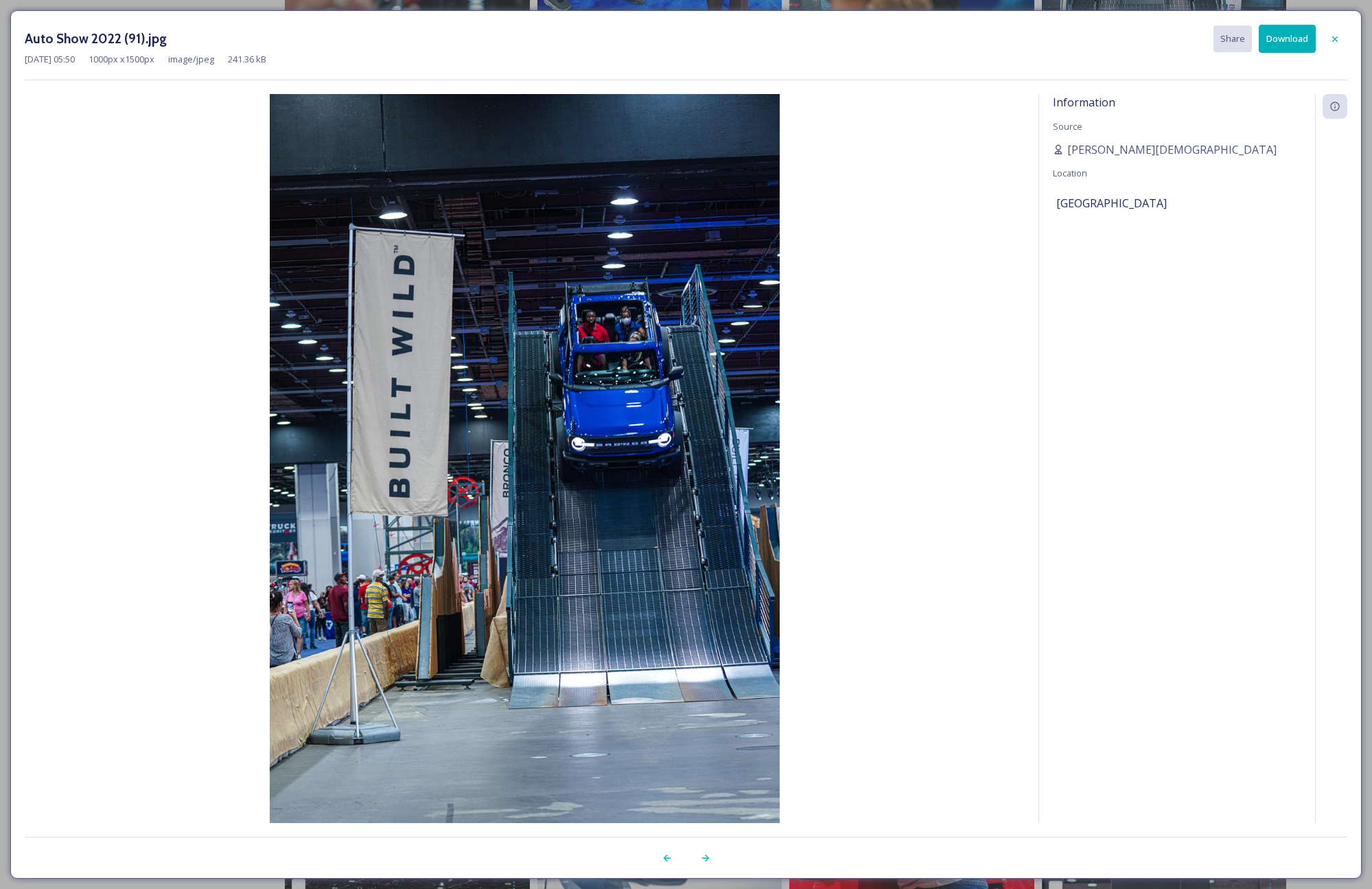
click at [1334, 42] on icon at bounding box center [1335, 39] width 11 height 11
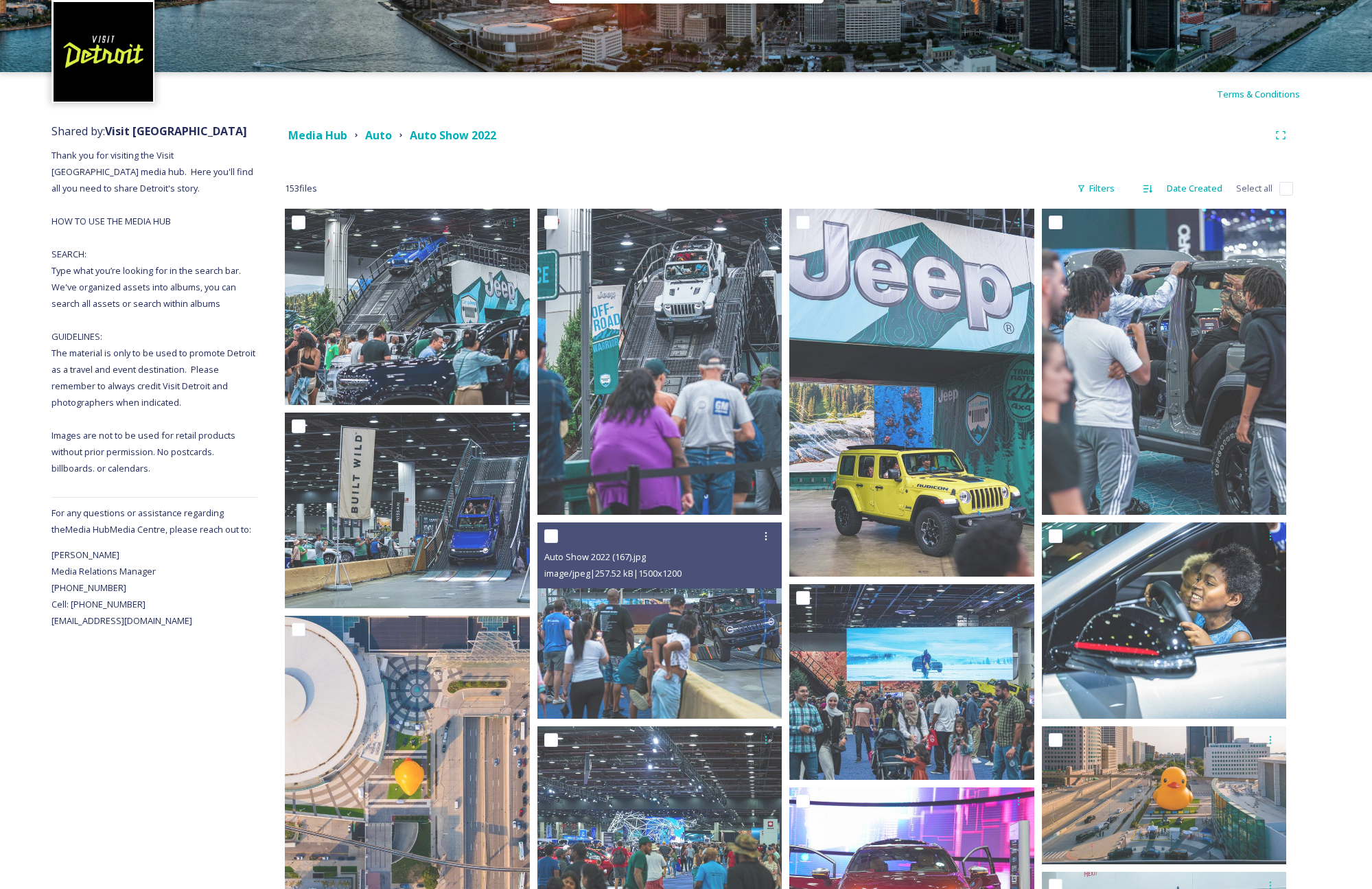
scroll to position [0, 0]
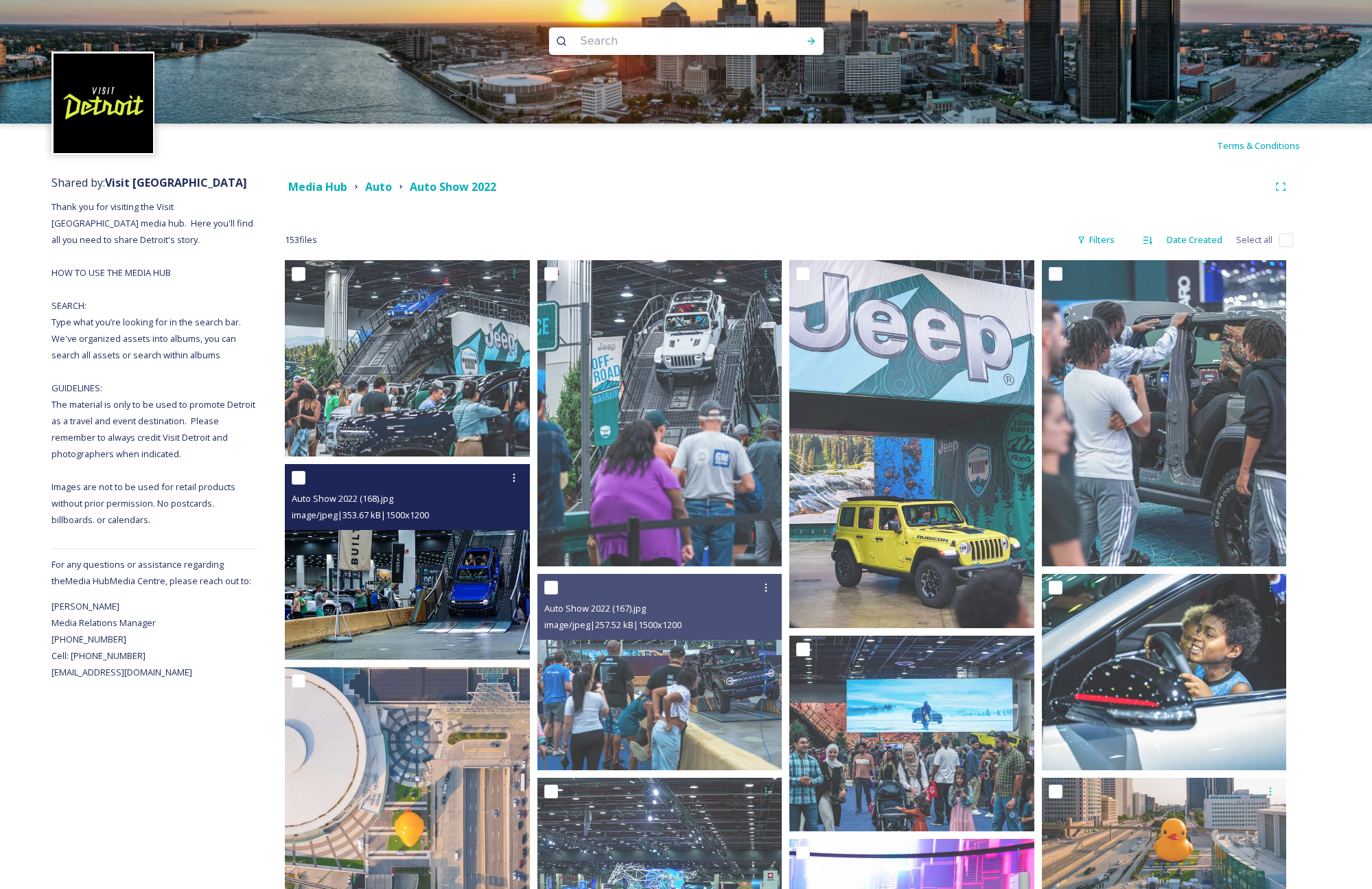
click at [468, 580] on img at bounding box center [408, 562] width 245 height 196
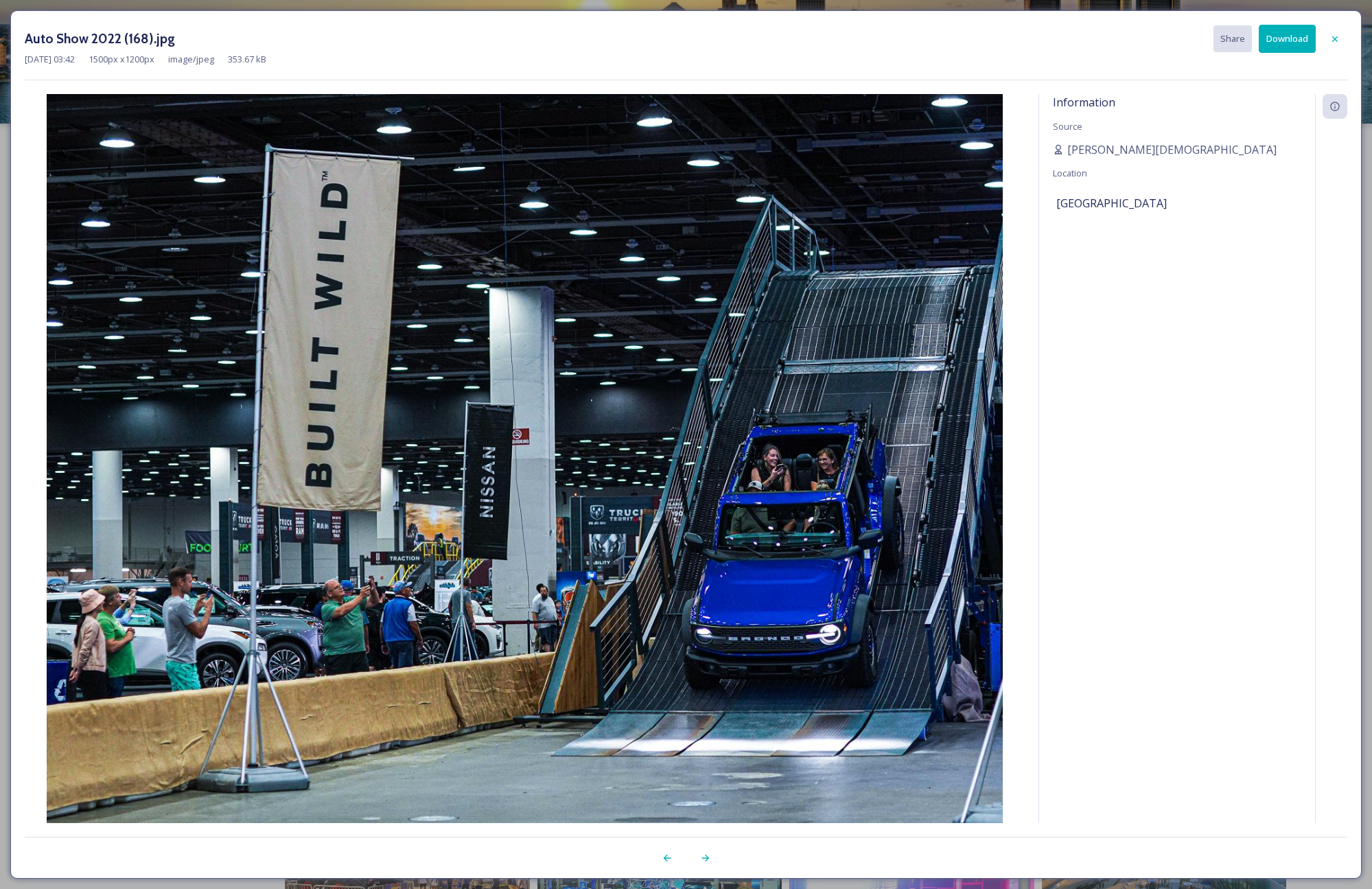
click at [1281, 46] on button "Download" at bounding box center [1288, 38] width 57 height 28
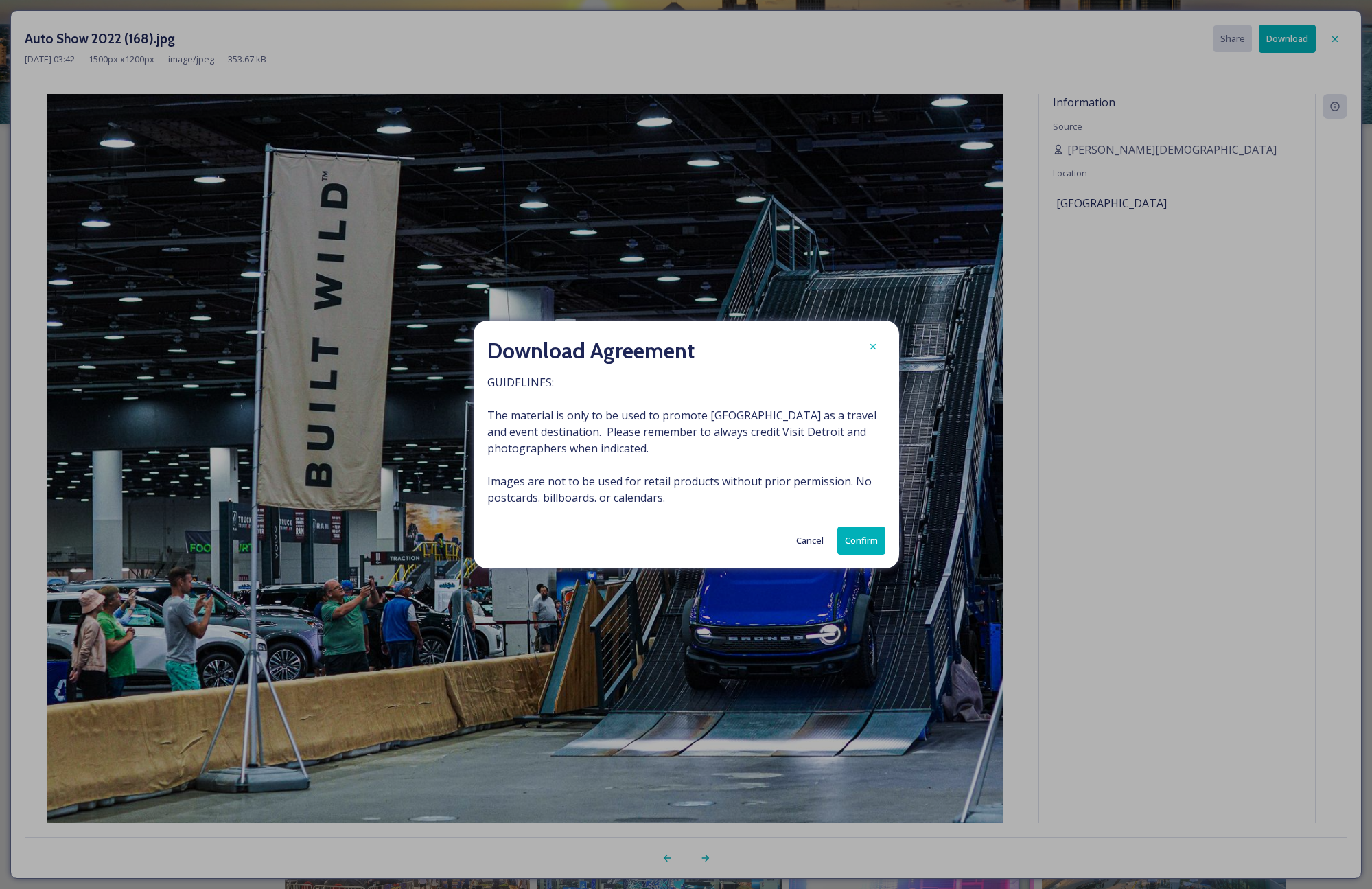
click at [860, 539] on button "Confirm" at bounding box center [861, 541] width 48 height 28
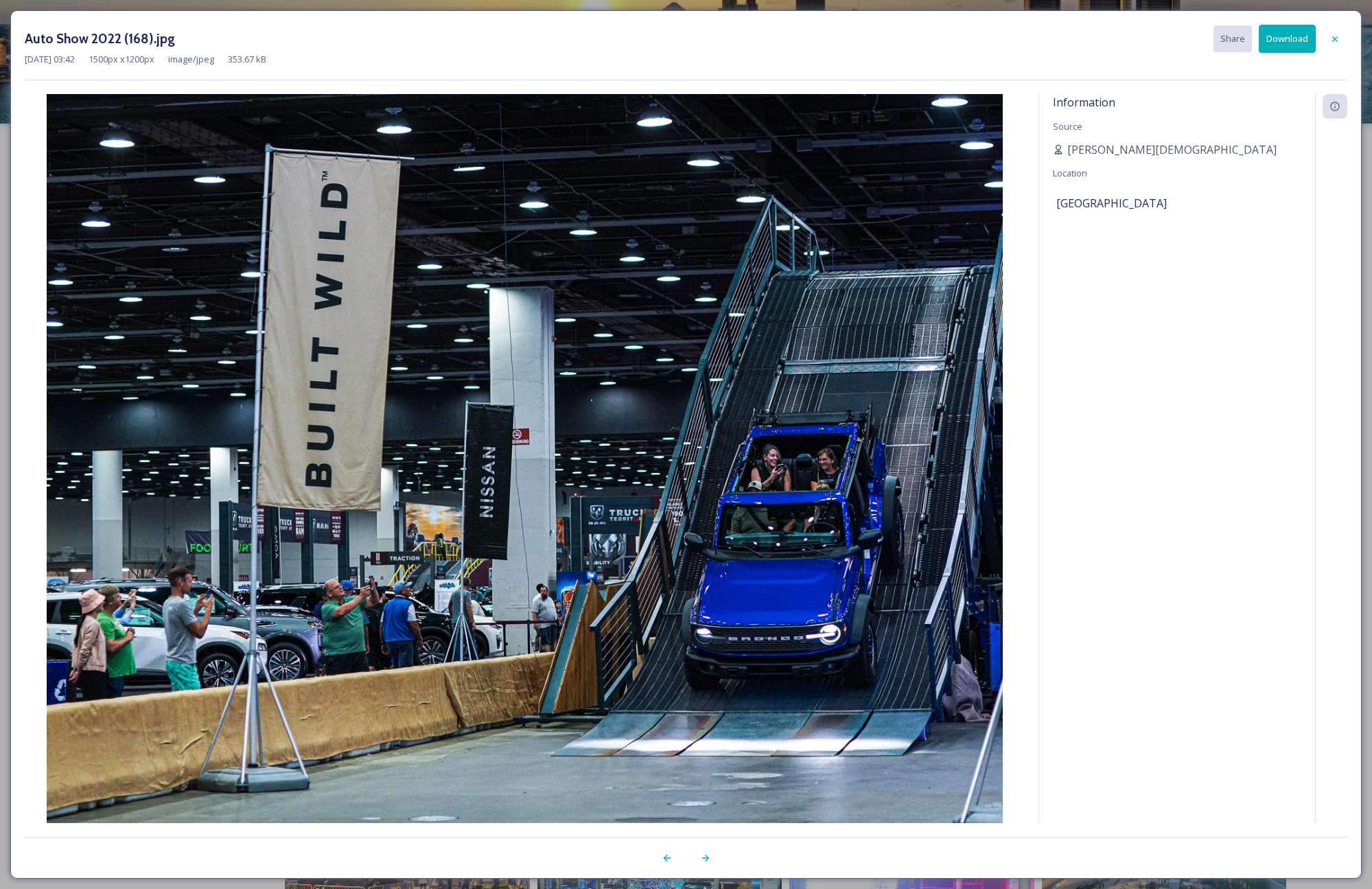
click at [1124, 469] on div "Information Source [PERSON_NAME][DEMOGRAPHIC_DATA] Location [GEOGRAPHIC_DATA]" at bounding box center [1177, 458] width 276 height 729
click at [1335, 40] on icon at bounding box center [1335, 39] width 11 height 11
